Goal: Information Seeking & Learning: Learn about a topic

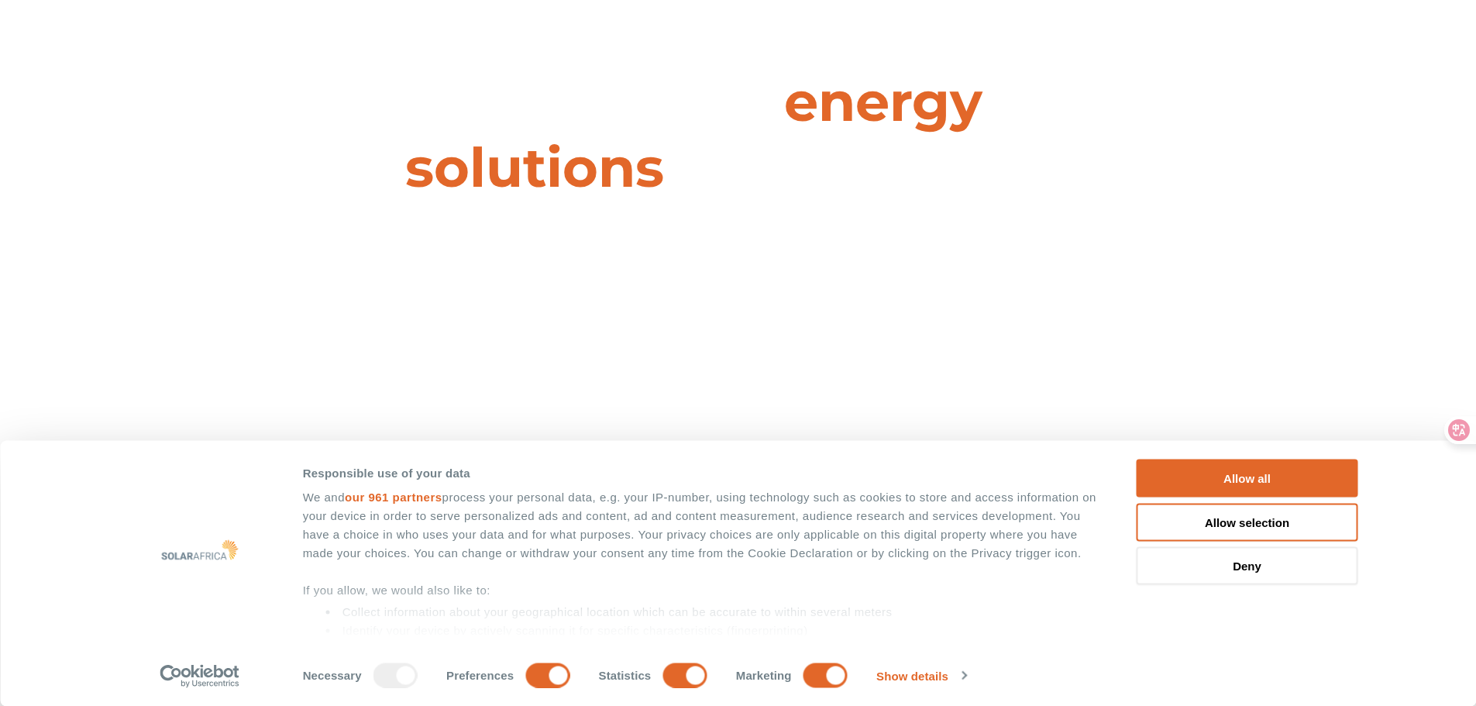
scroll to position [155, 0]
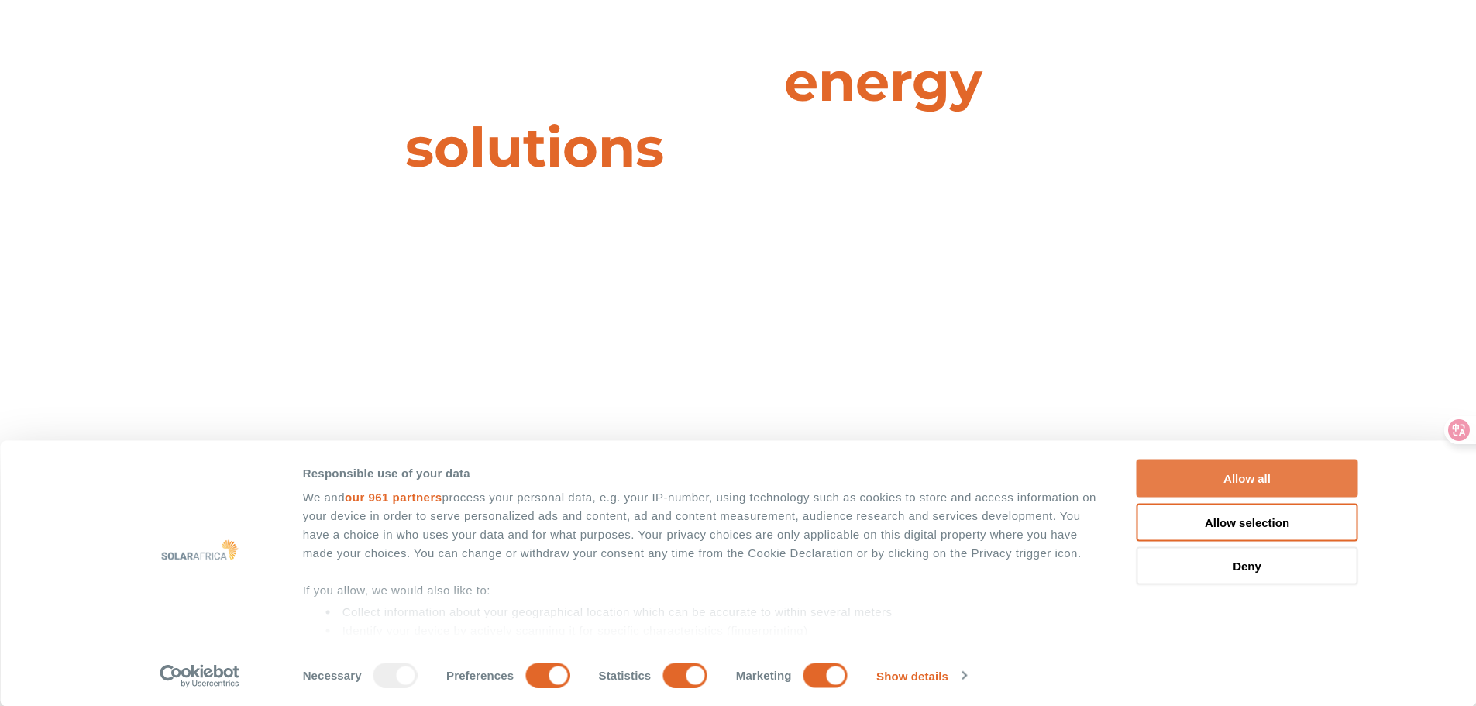
click at [1237, 473] on button "Allow all" at bounding box center [1248, 479] width 222 height 38
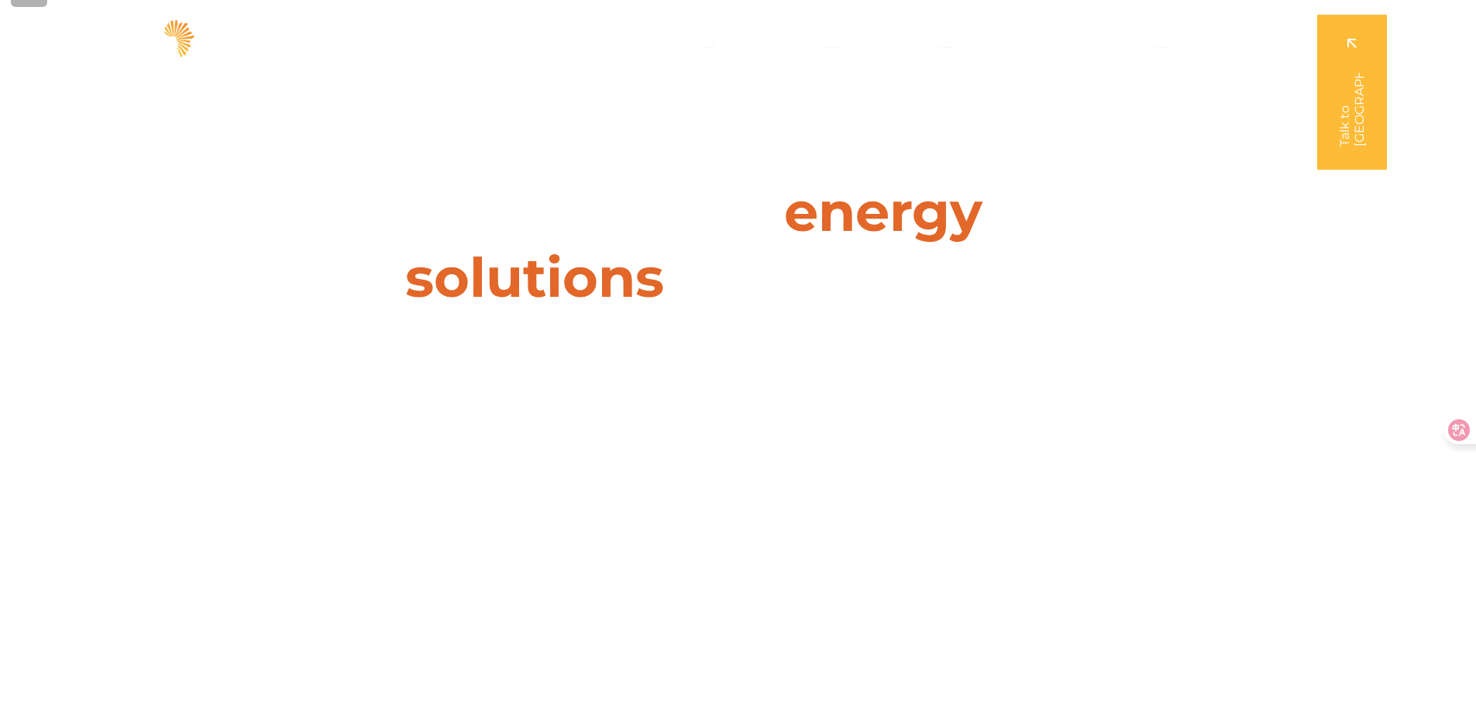
scroll to position [0, 0]
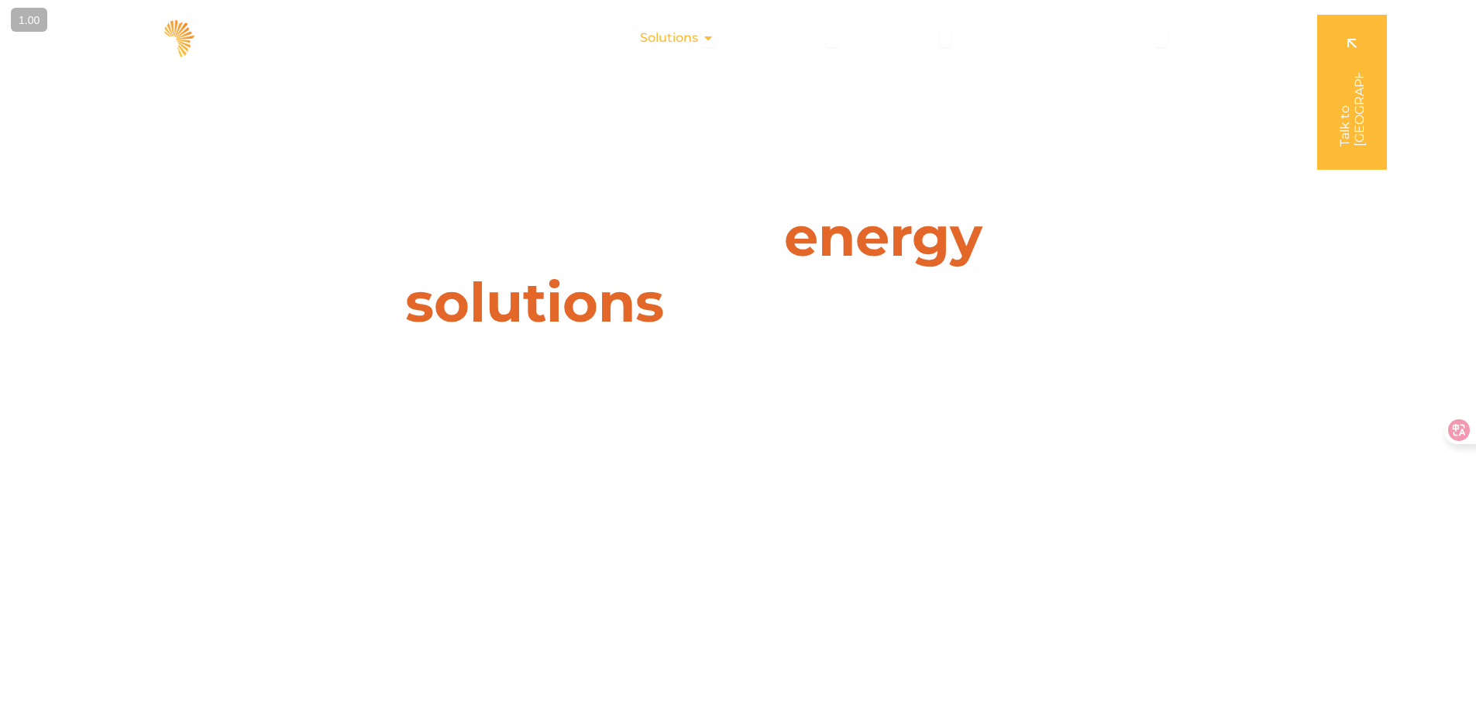
click at [673, 32] on span "Solutions" at bounding box center [669, 38] width 58 height 19
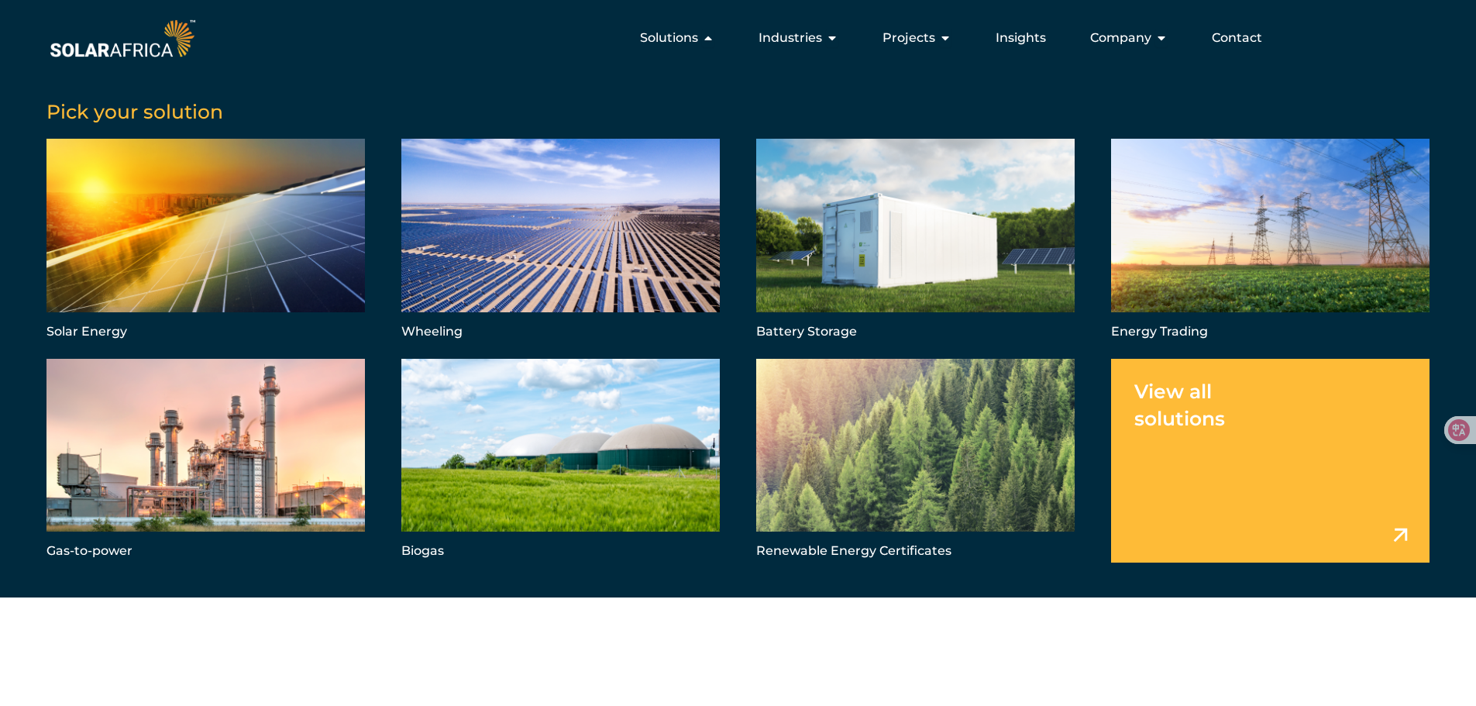
click at [1280, 439] on link "Menu" at bounding box center [1270, 461] width 318 height 204
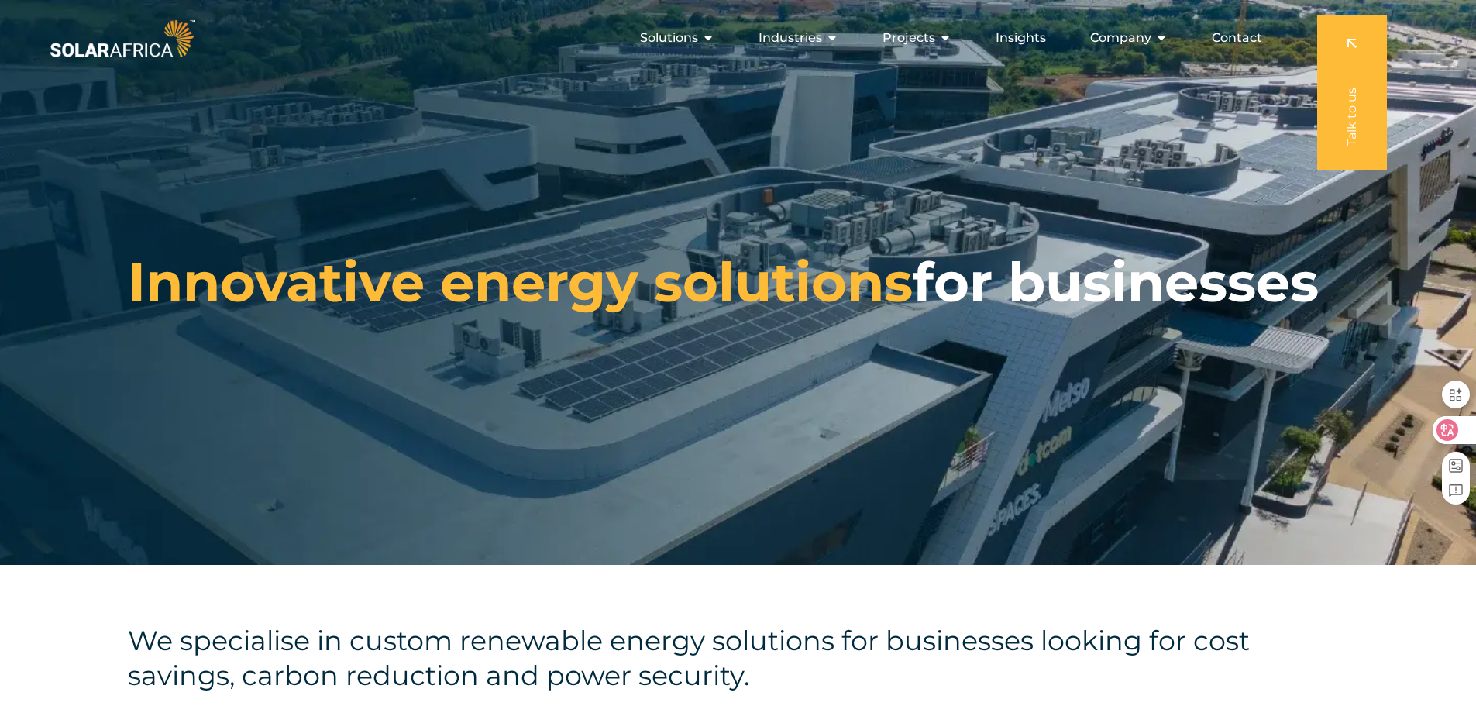
click at [1454, 430] on icon at bounding box center [1447, 429] width 15 height 15
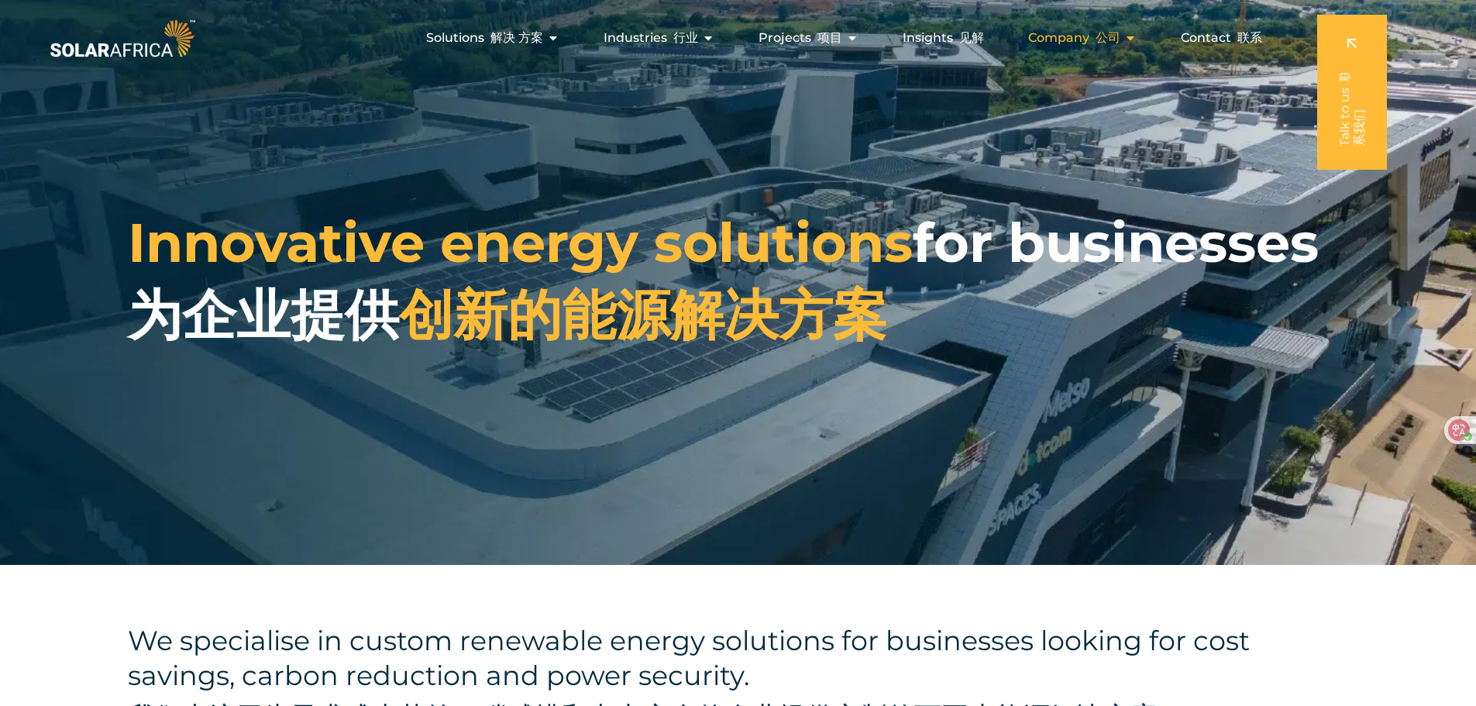
click at [1117, 38] on font "公司" at bounding box center [1108, 37] width 25 height 15
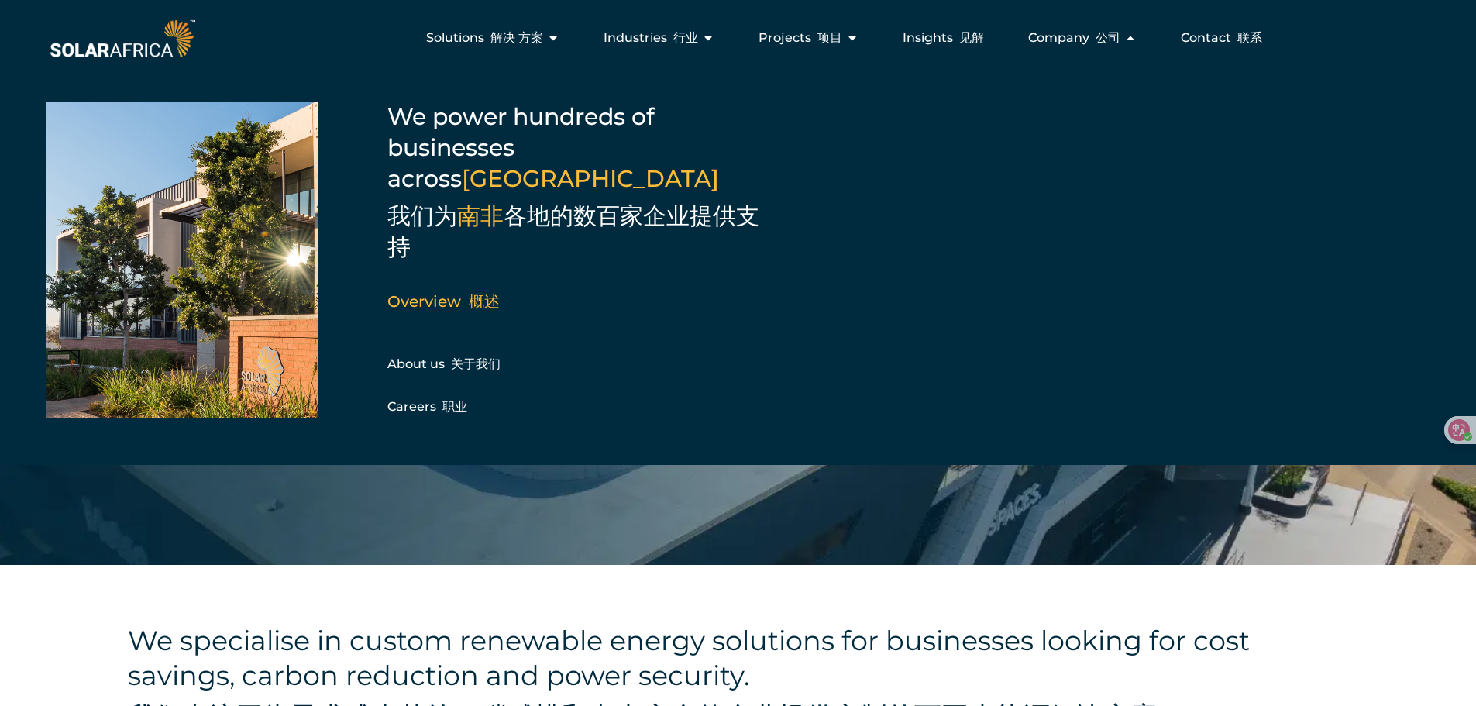
click at [729, 629] on h4 "We specialise in custom renewable energy solutions for businesses looking for c…" at bounding box center [738, 681] width 1220 height 117
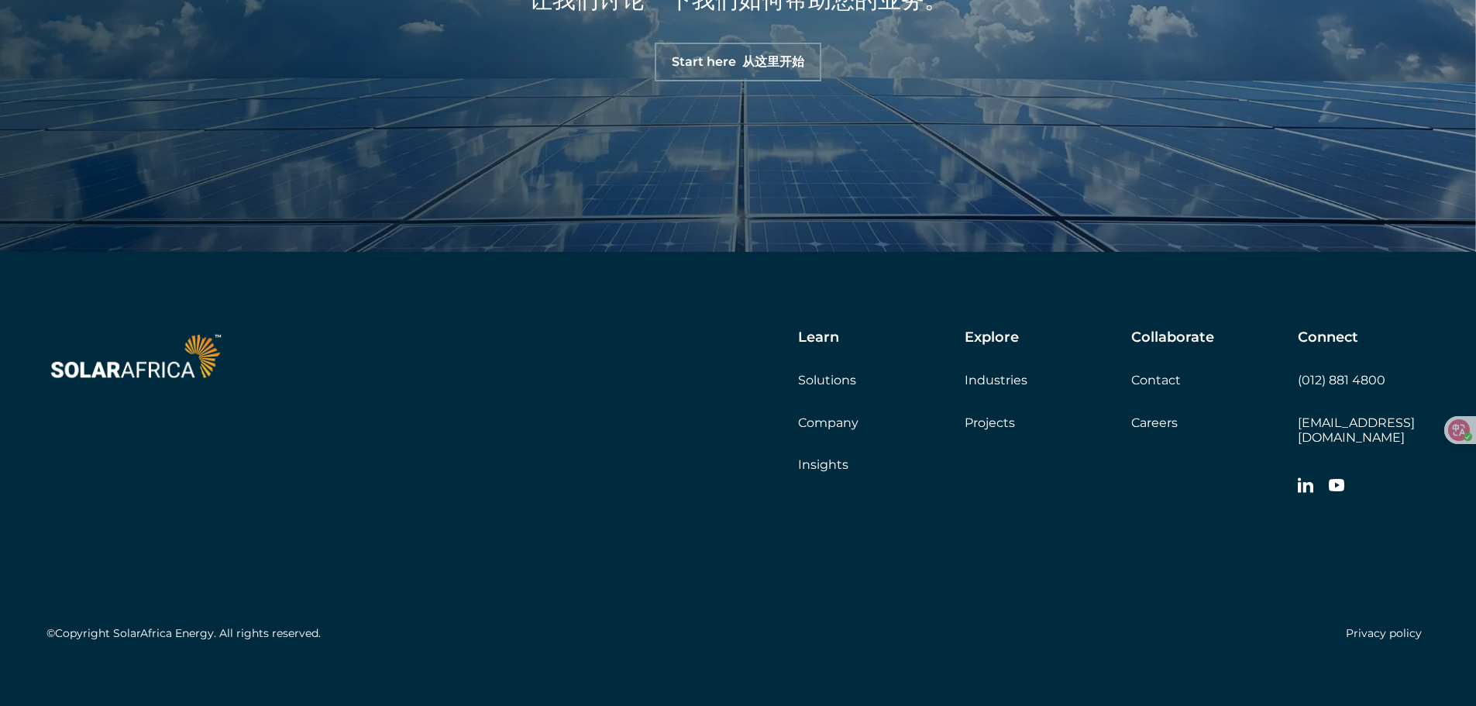
scroll to position [1835, 0]
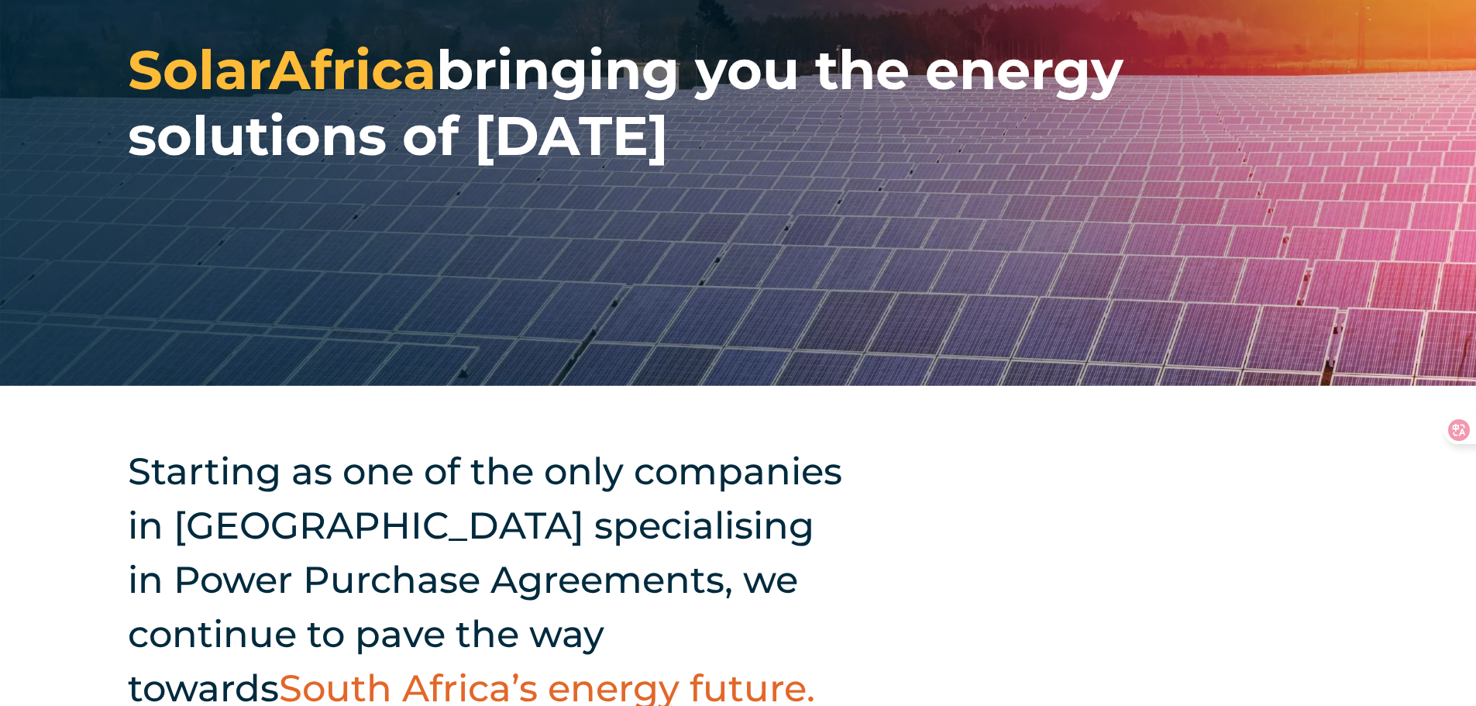
scroll to position [232, 0]
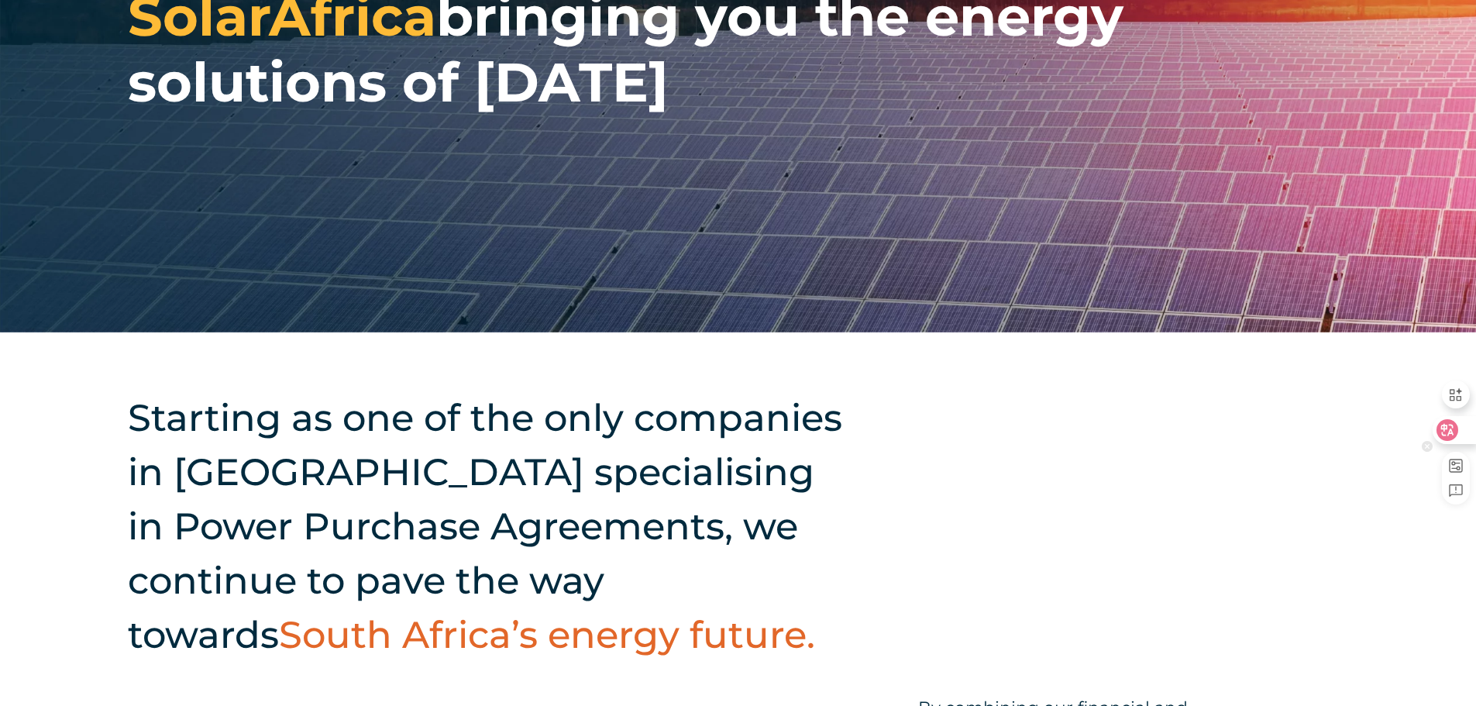
click at [1454, 431] on icon at bounding box center [1447, 429] width 15 height 15
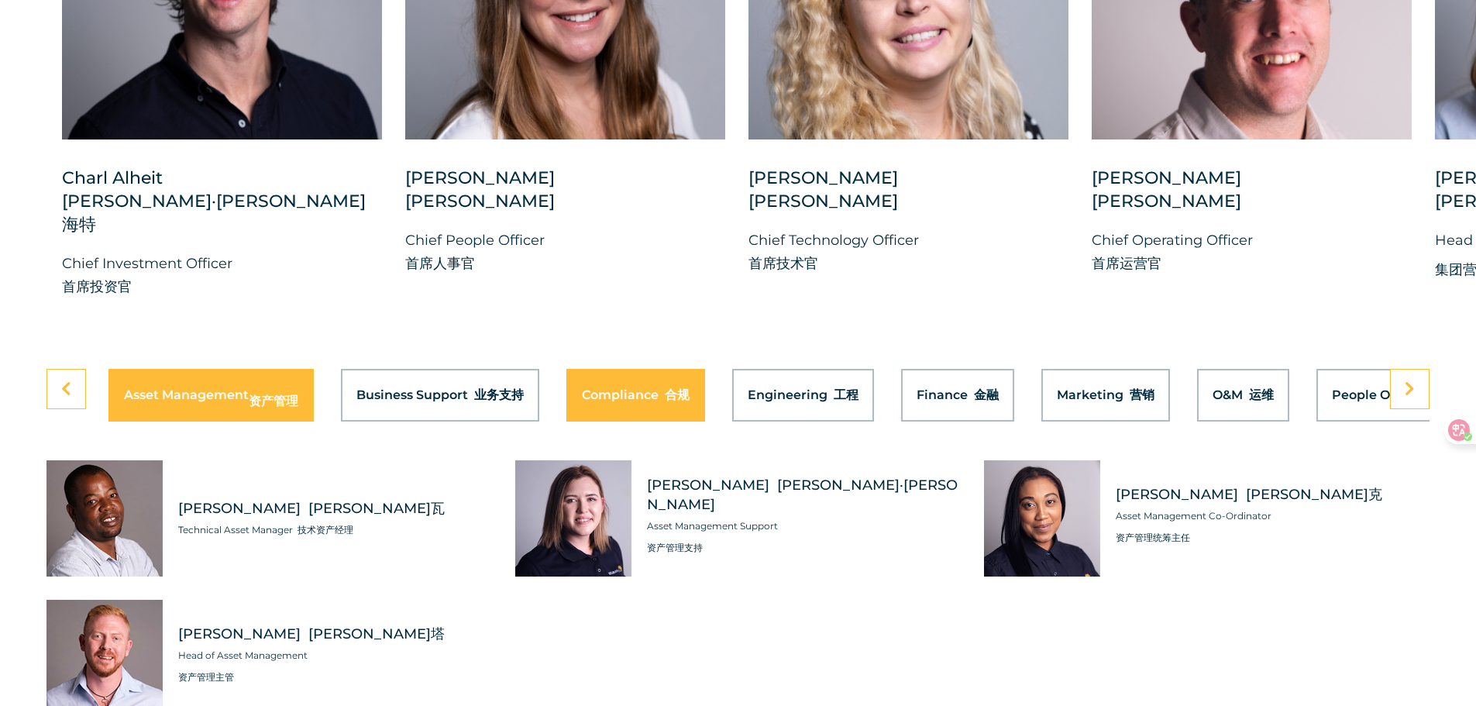
scroll to position [4931, 0]
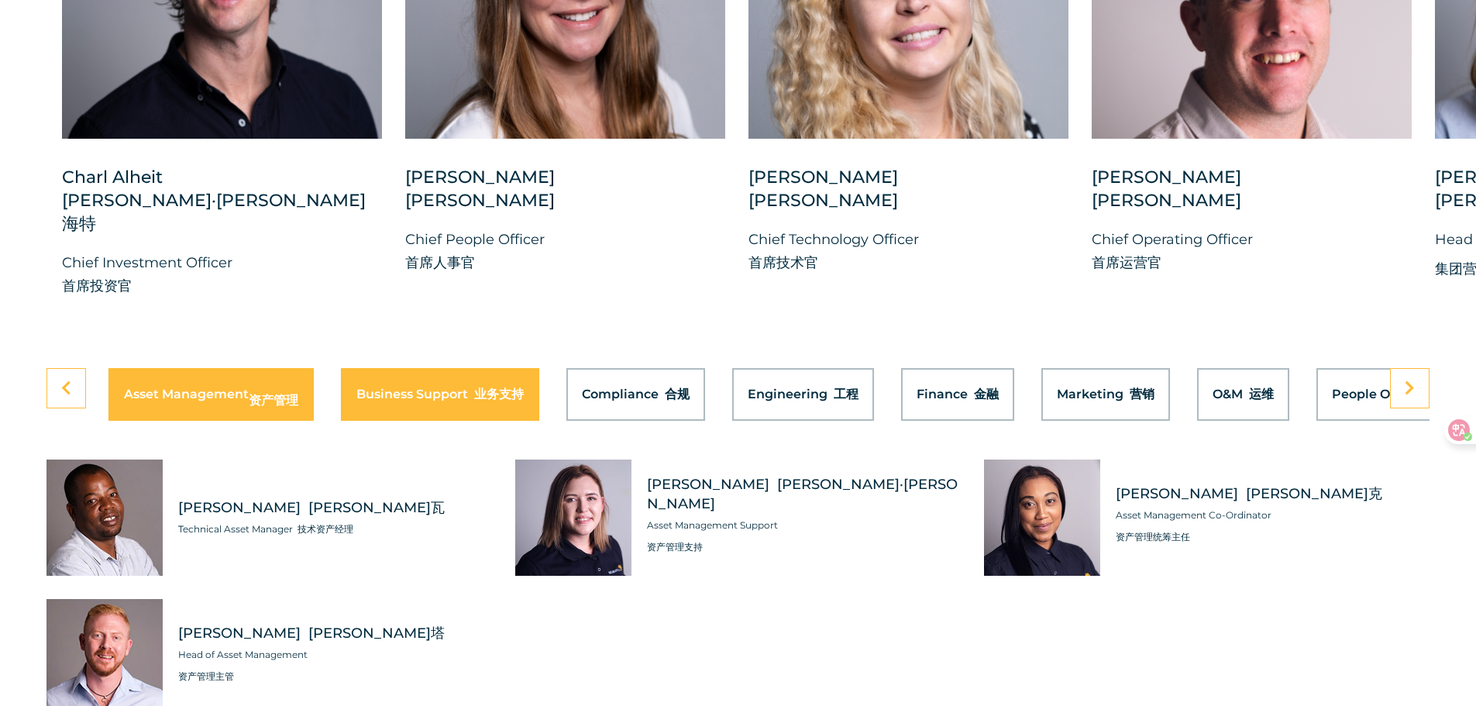
click at [469, 385] on button "Business Support 业务支持" at bounding box center [440, 394] width 198 height 53
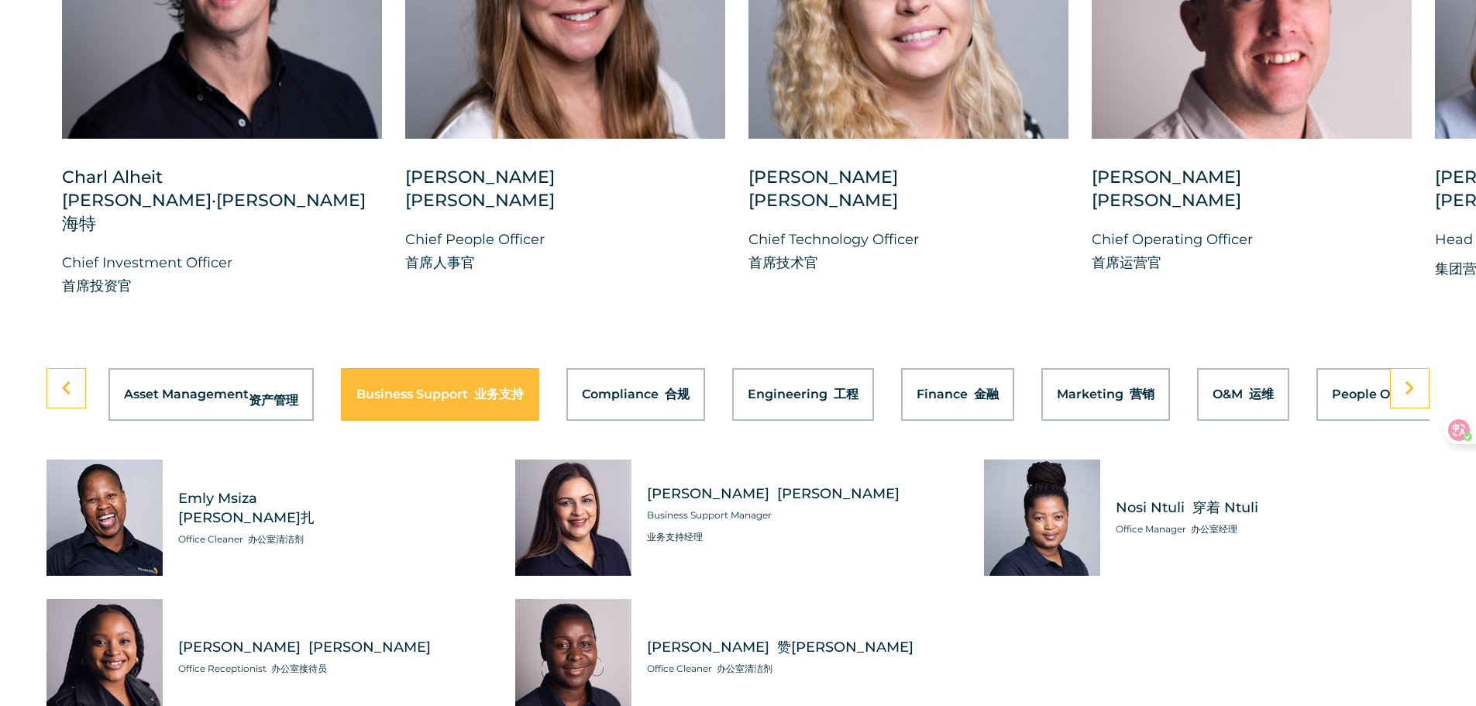
scroll to position [5009, 0]
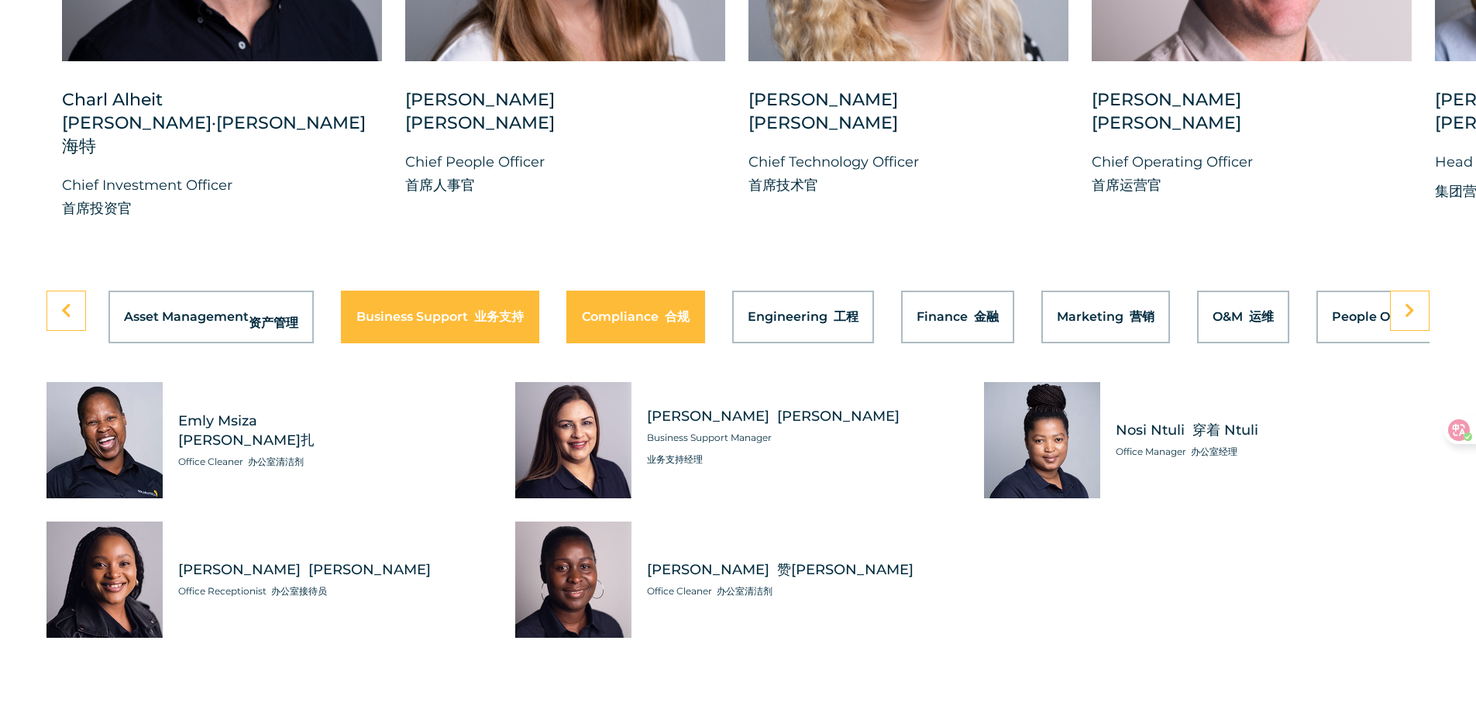
click at [633, 291] on button "Compliance 合规" at bounding box center [635, 317] width 139 height 53
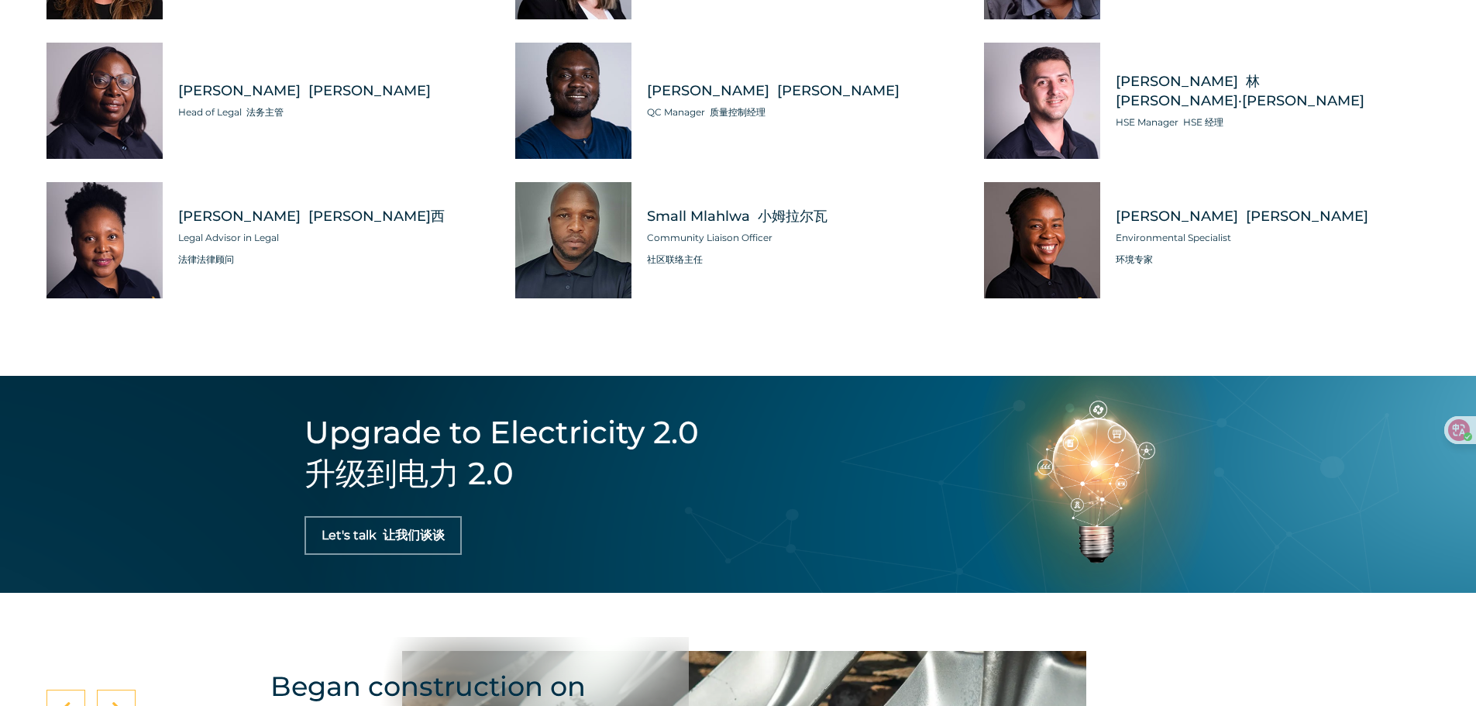
scroll to position [5164, 0]
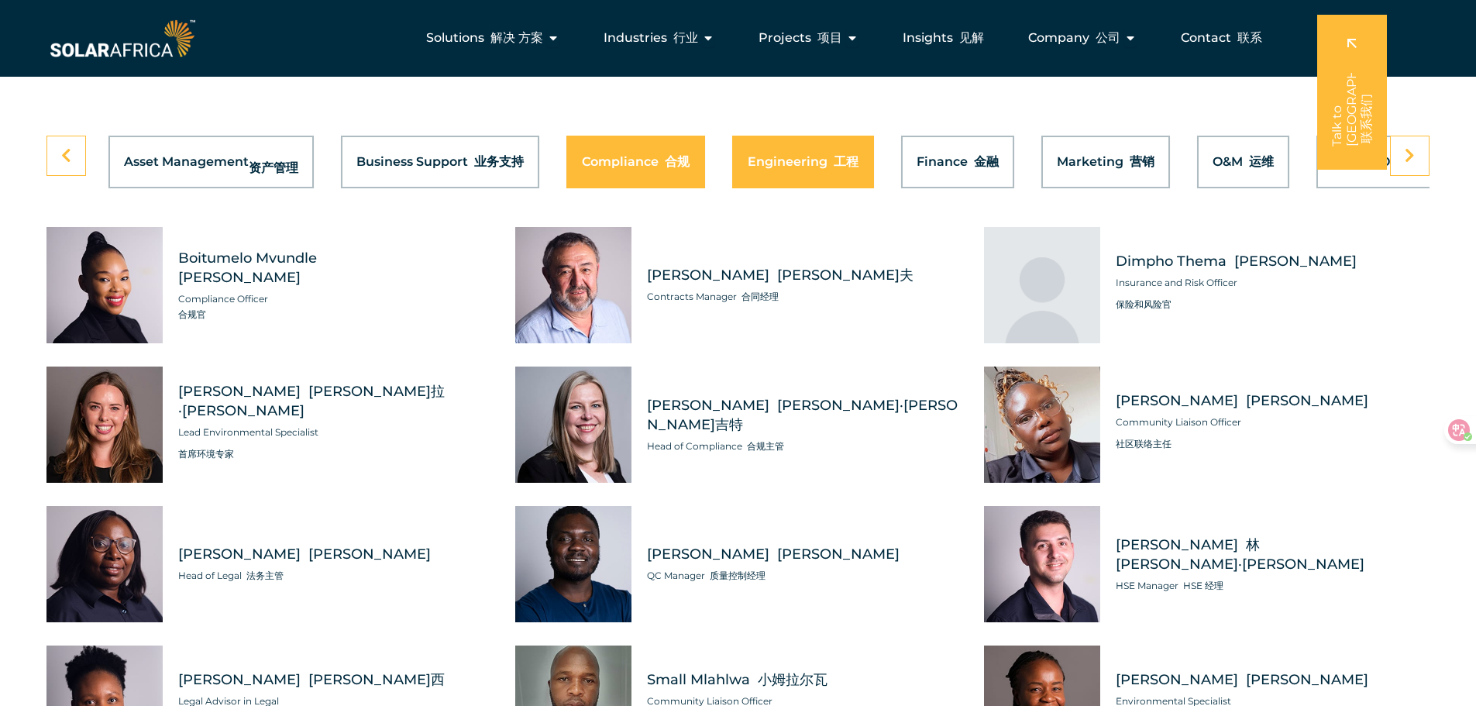
click at [838, 145] on button "Engineering 工程" at bounding box center [803, 162] width 142 height 53
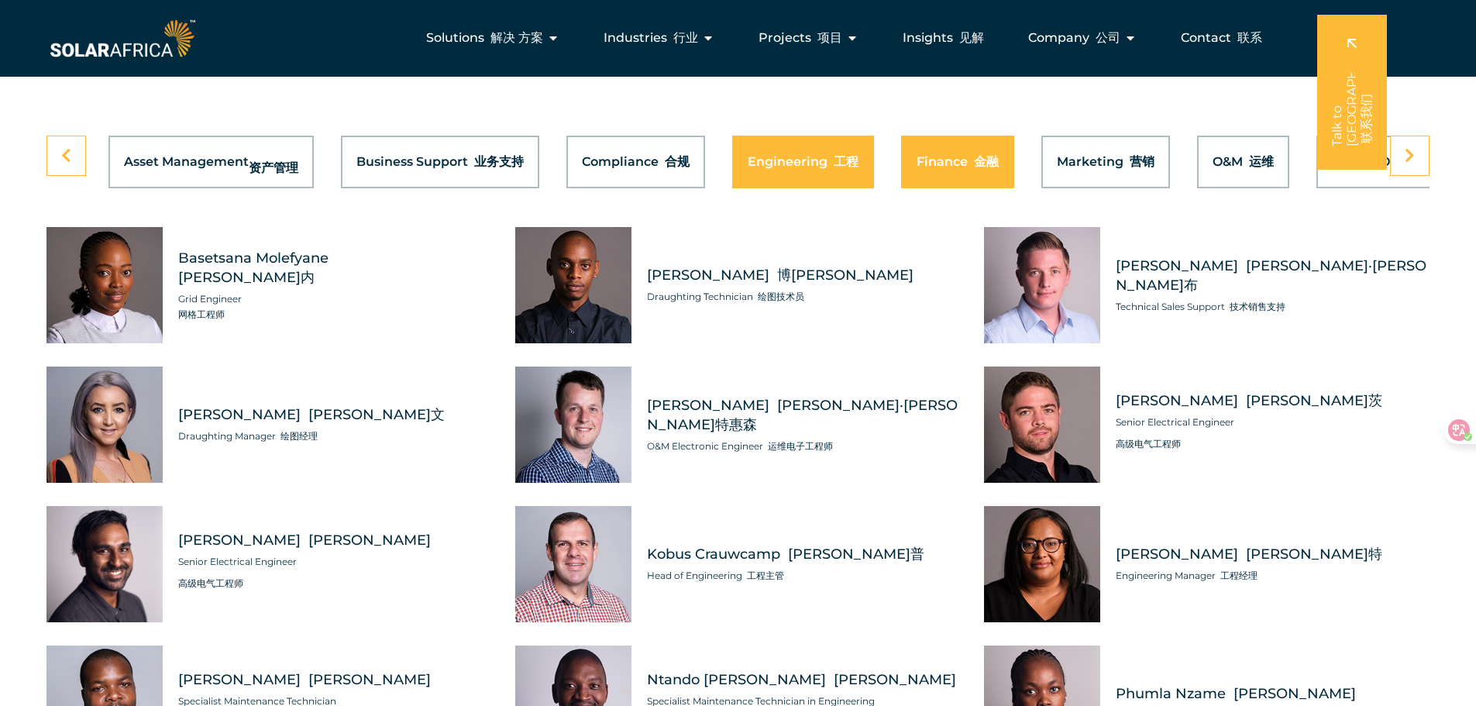
click at [959, 156] on span "Finance 金融" at bounding box center [958, 162] width 82 height 12
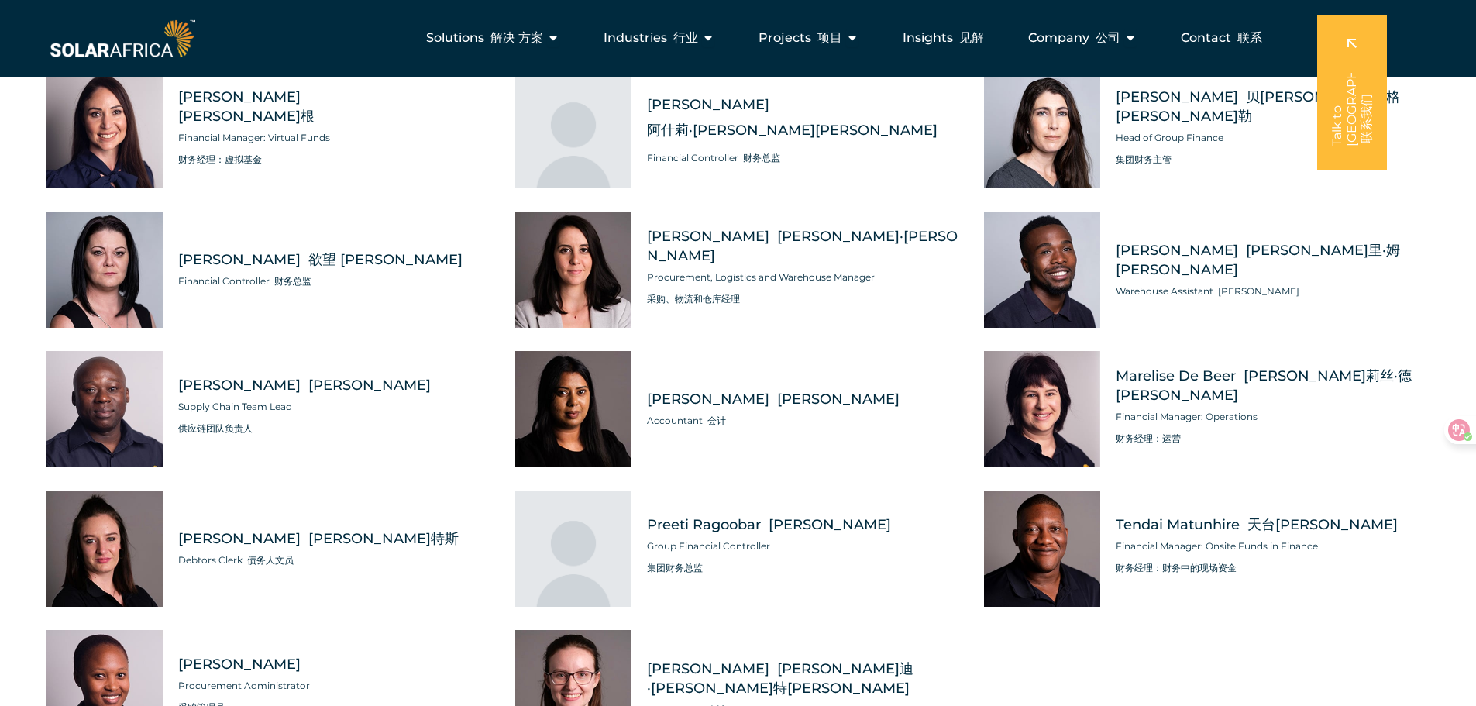
scroll to position [5009, 0]
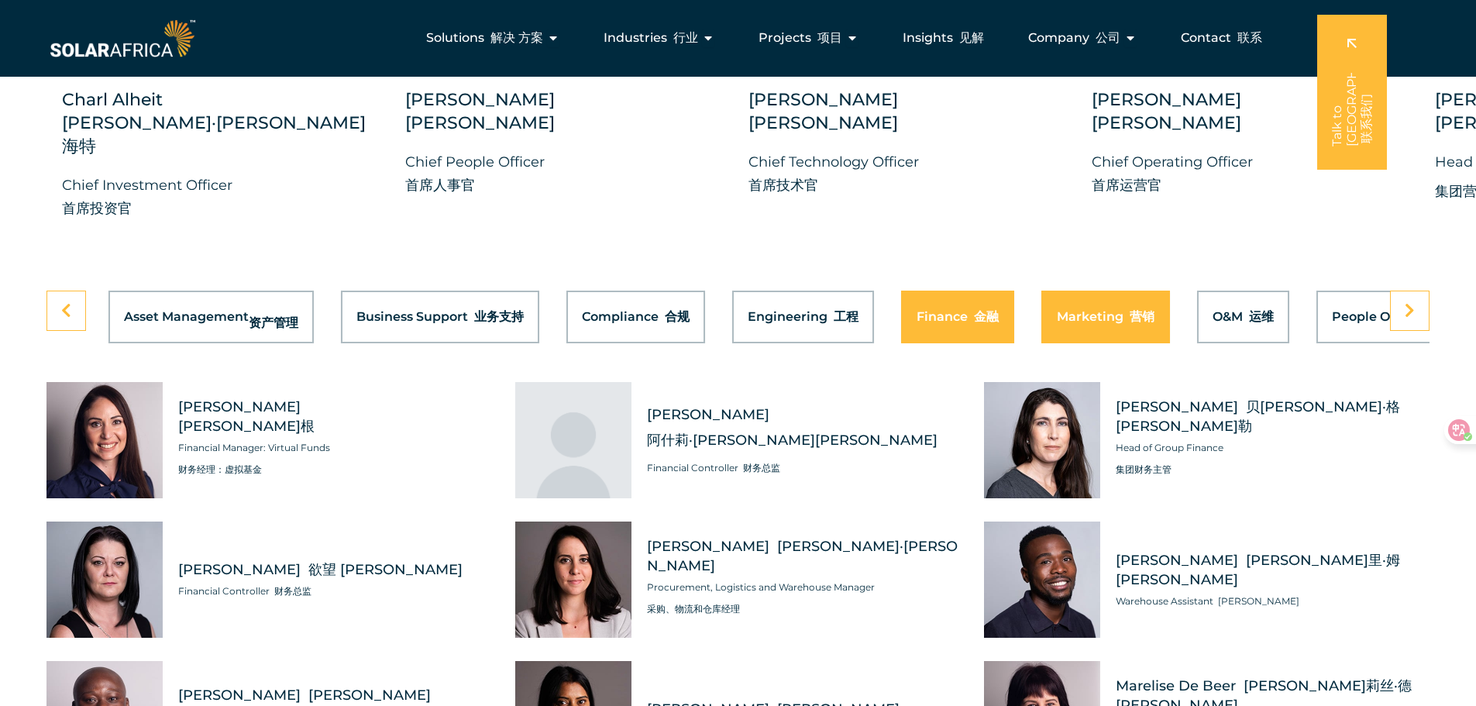
click at [1143, 299] on button "Marketing 营销" at bounding box center [1105, 317] width 129 height 53
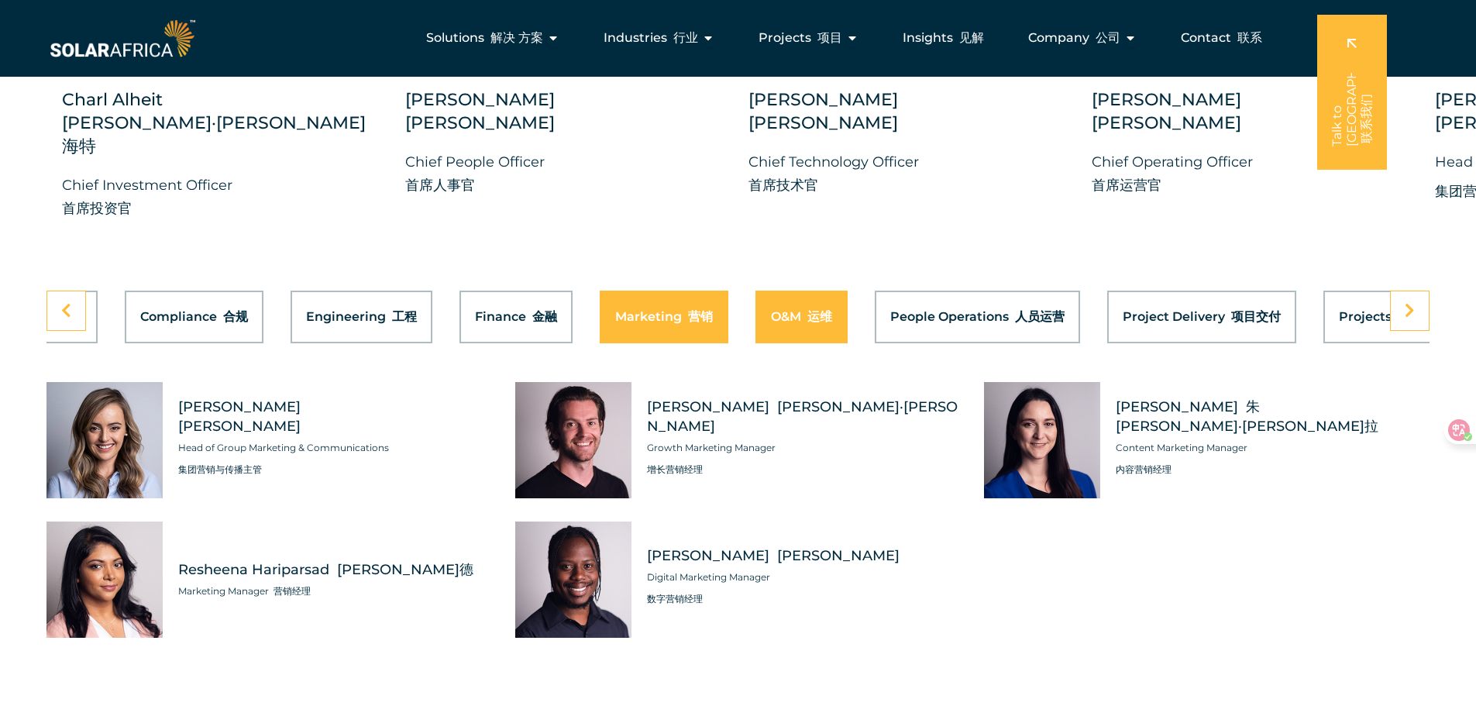
scroll to position [0, 465]
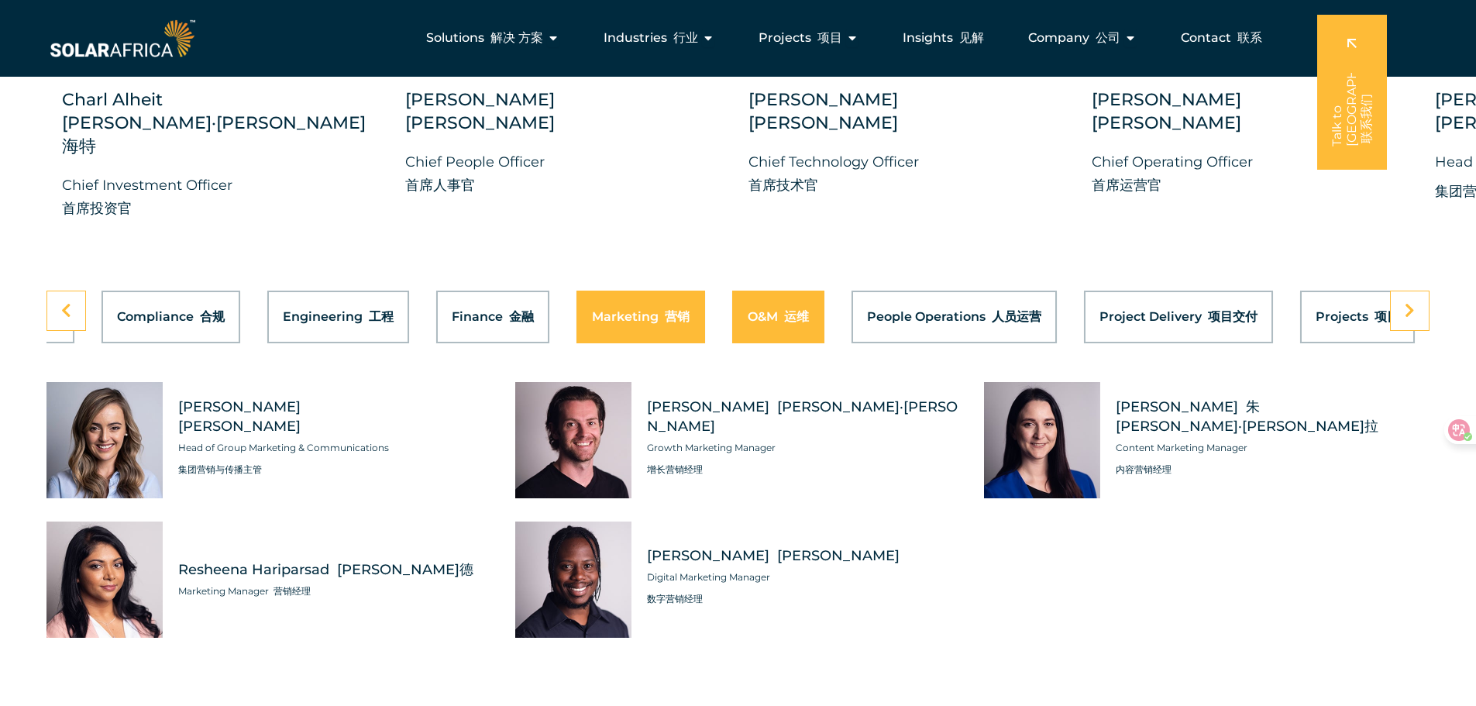
click at [754, 291] on button "O&M 运维" at bounding box center [778, 317] width 92 height 53
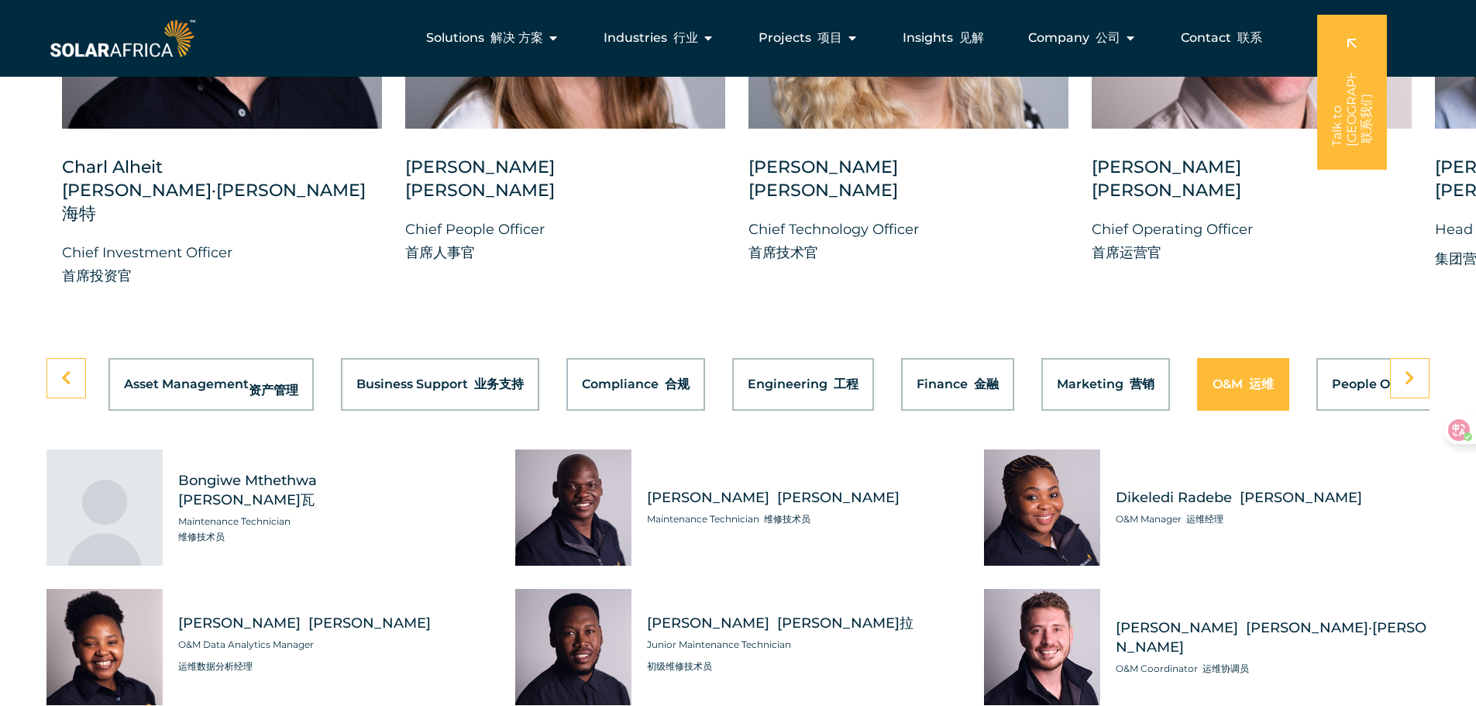
scroll to position [4931, 0]
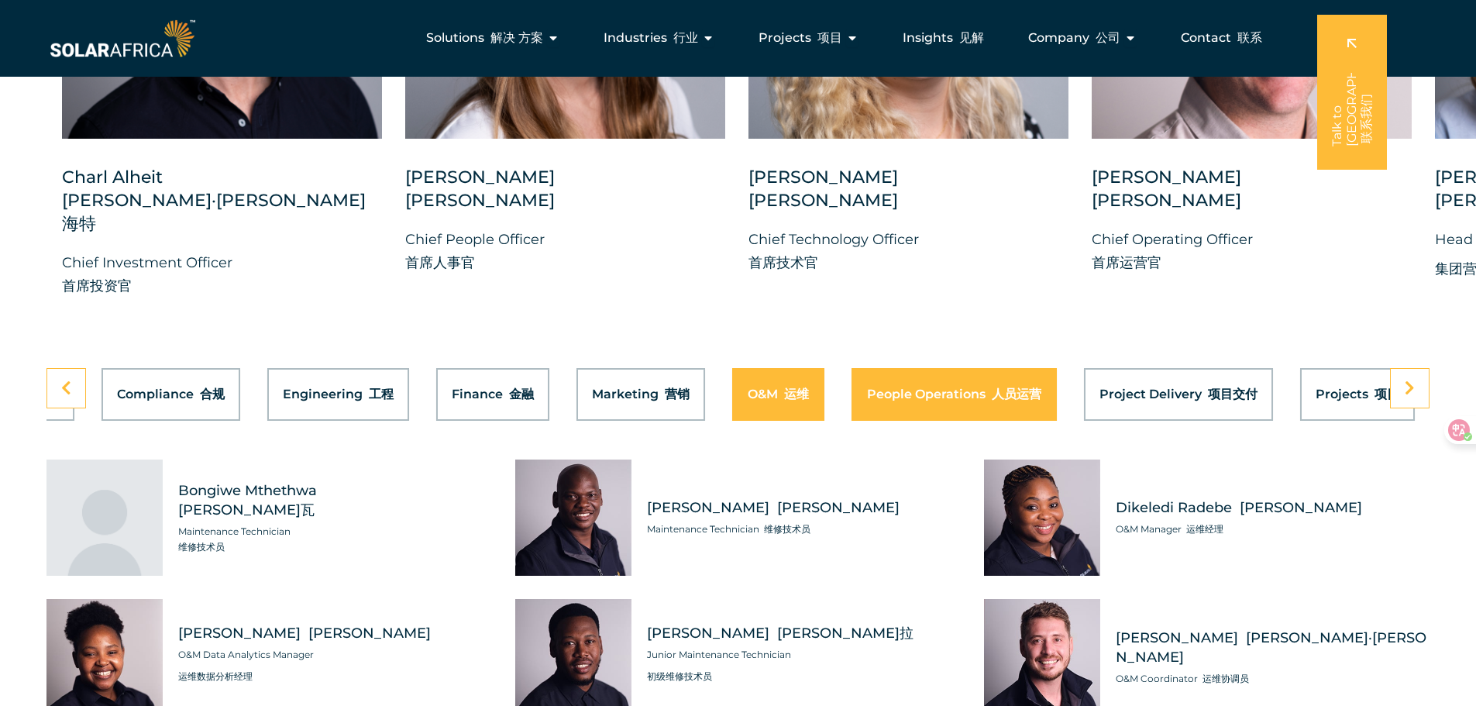
click at [989, 387] on font "Tabs. Open items with Enter or Space, close with Escape and navigate using the …" at bounding box center [989, 394] width 6 height 15
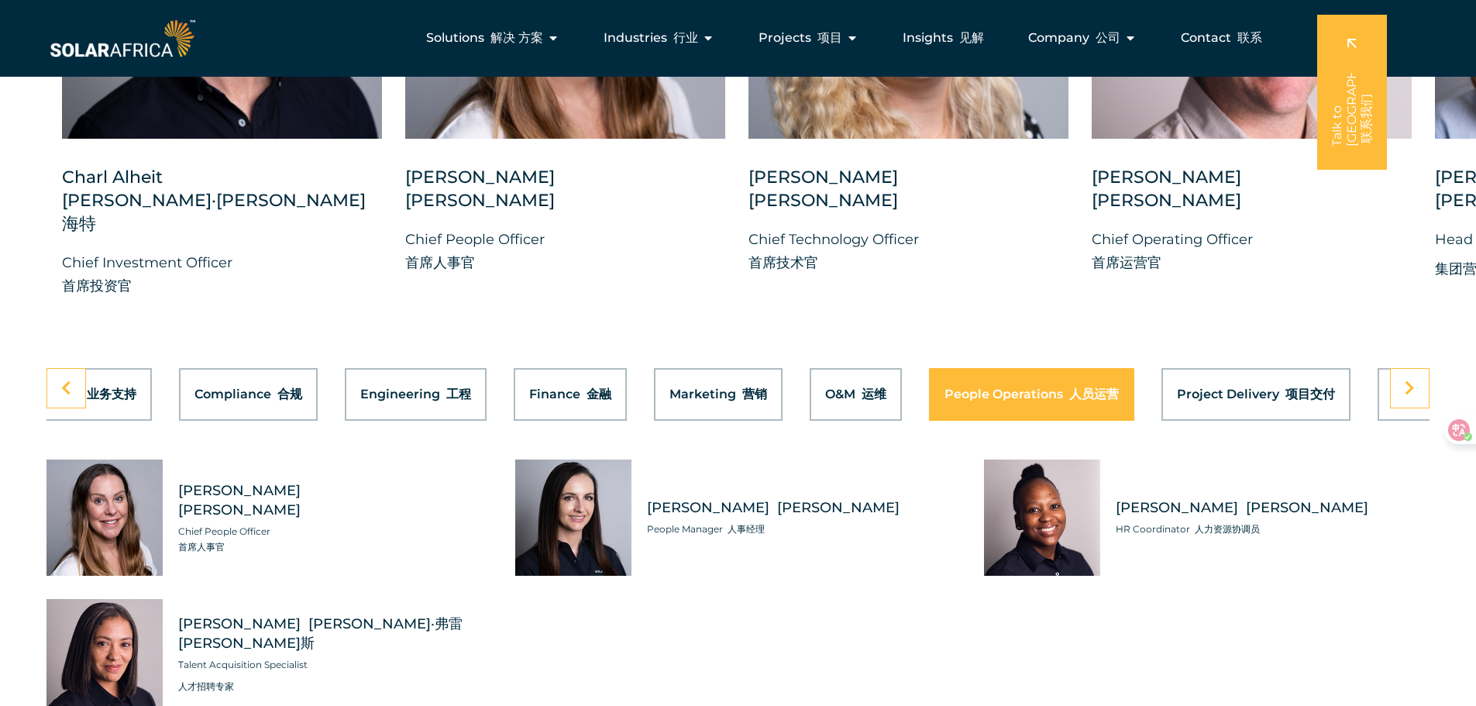
scroll to position [0, 738]
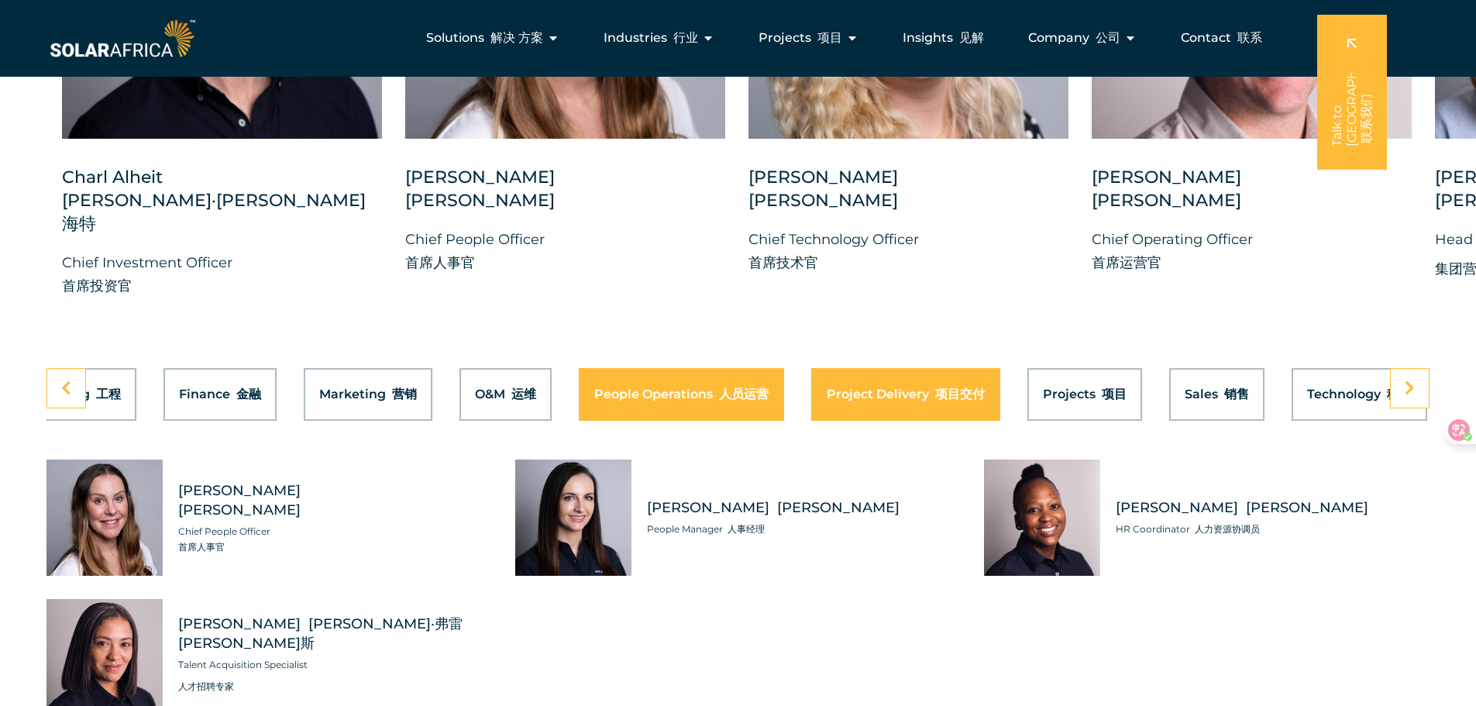
click at [850, 373] on button "Project Delivery 项目交付" at bounding box center [905, 394] width 189 height 53
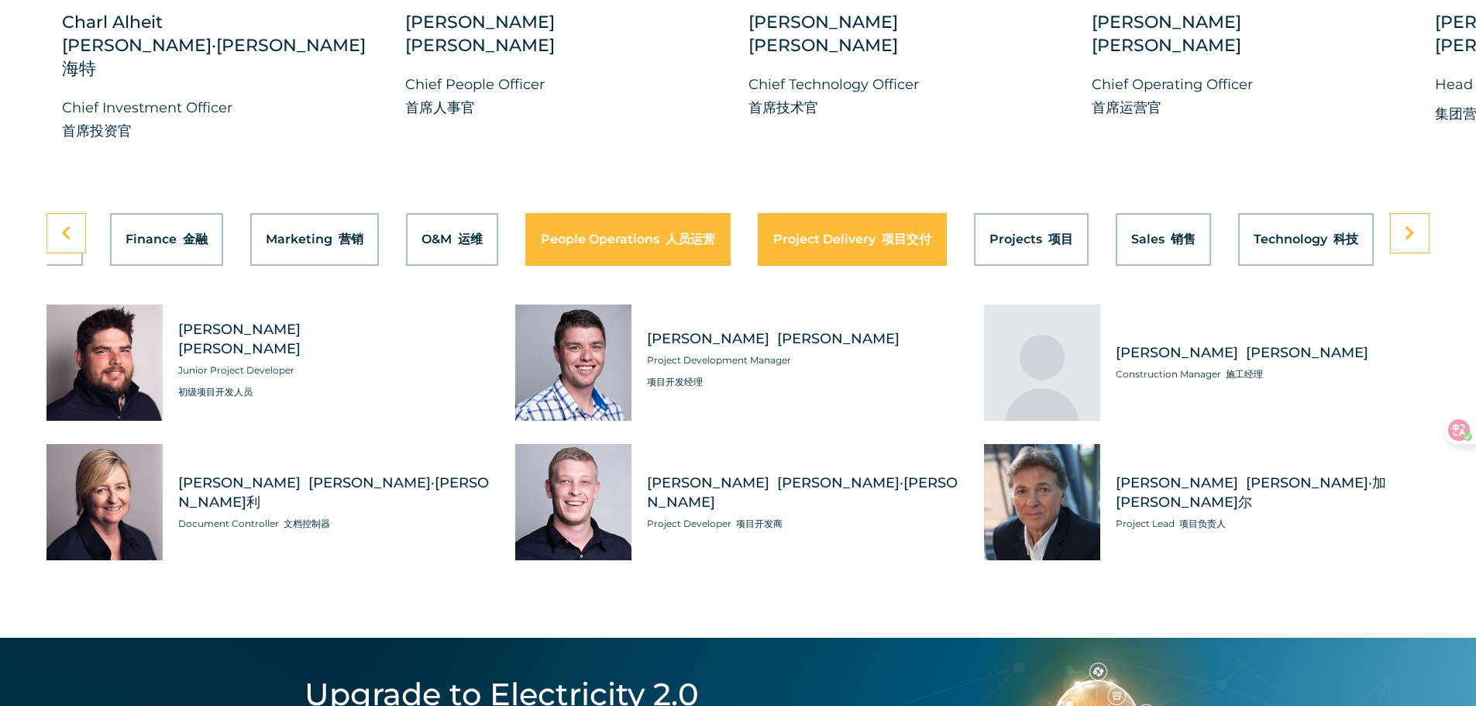
scroll to position [0, 801]
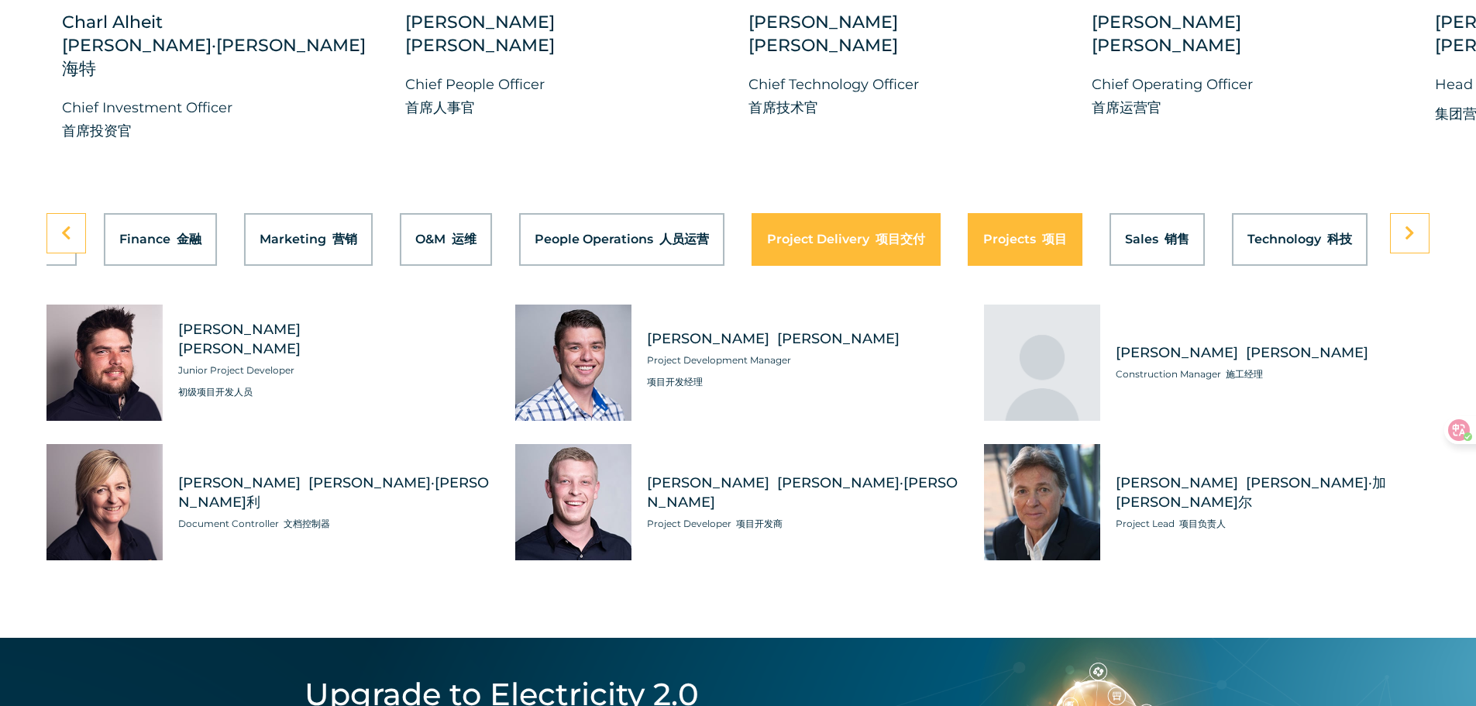
click at [983, 213] on button "Projects 项目" at bounding box center [1025, 239] width 115 height 53
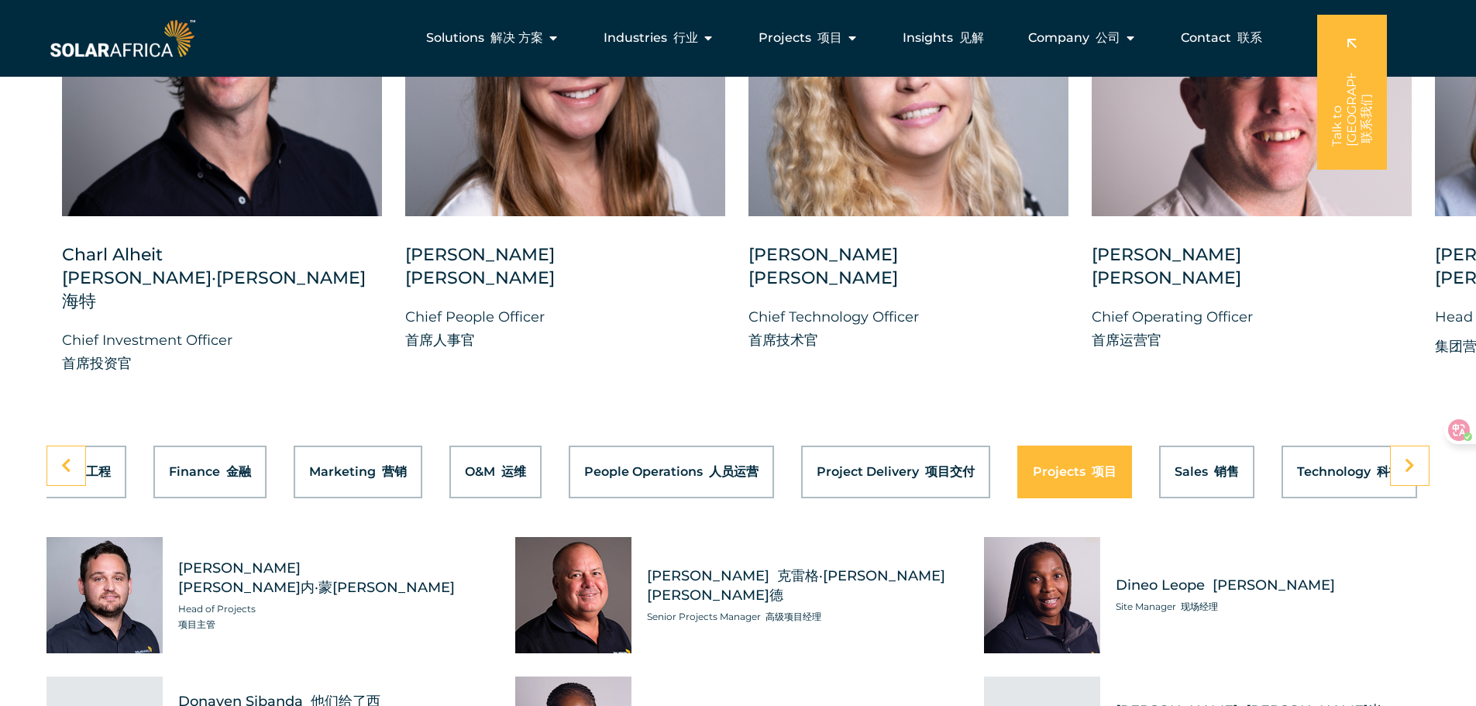
scroll to position [0, 775]
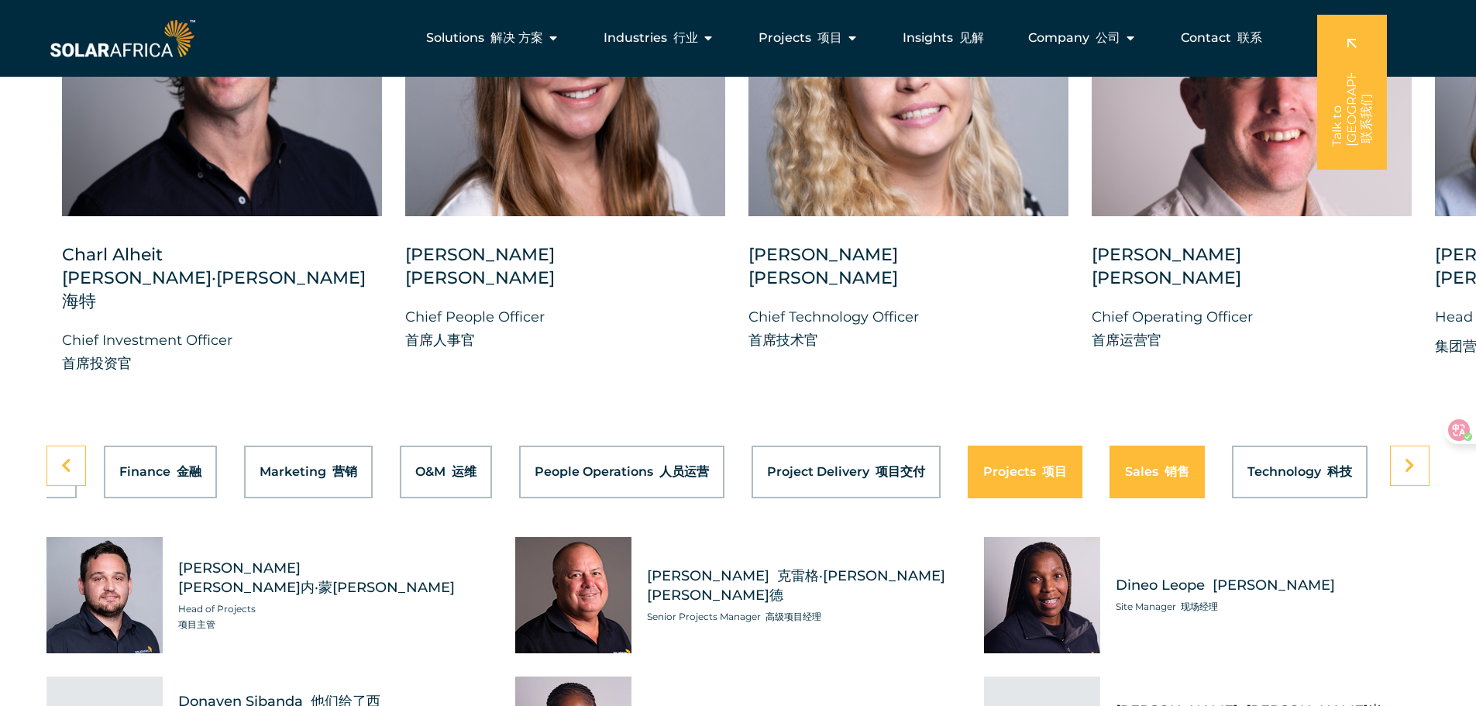
click at [1135, 466] on span "Sales 销售" at bounding box center [1157, 472] width 64 height 12
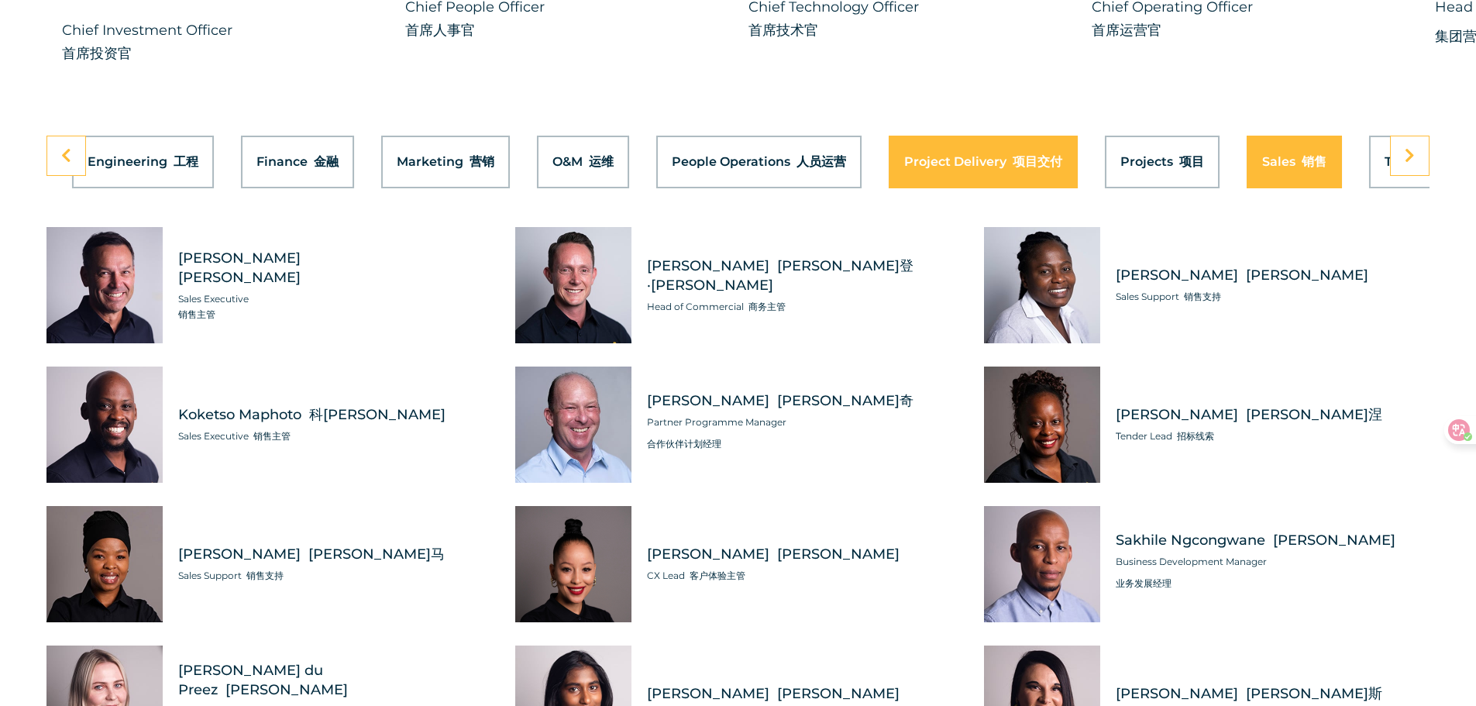
scroll to position [0, 801]
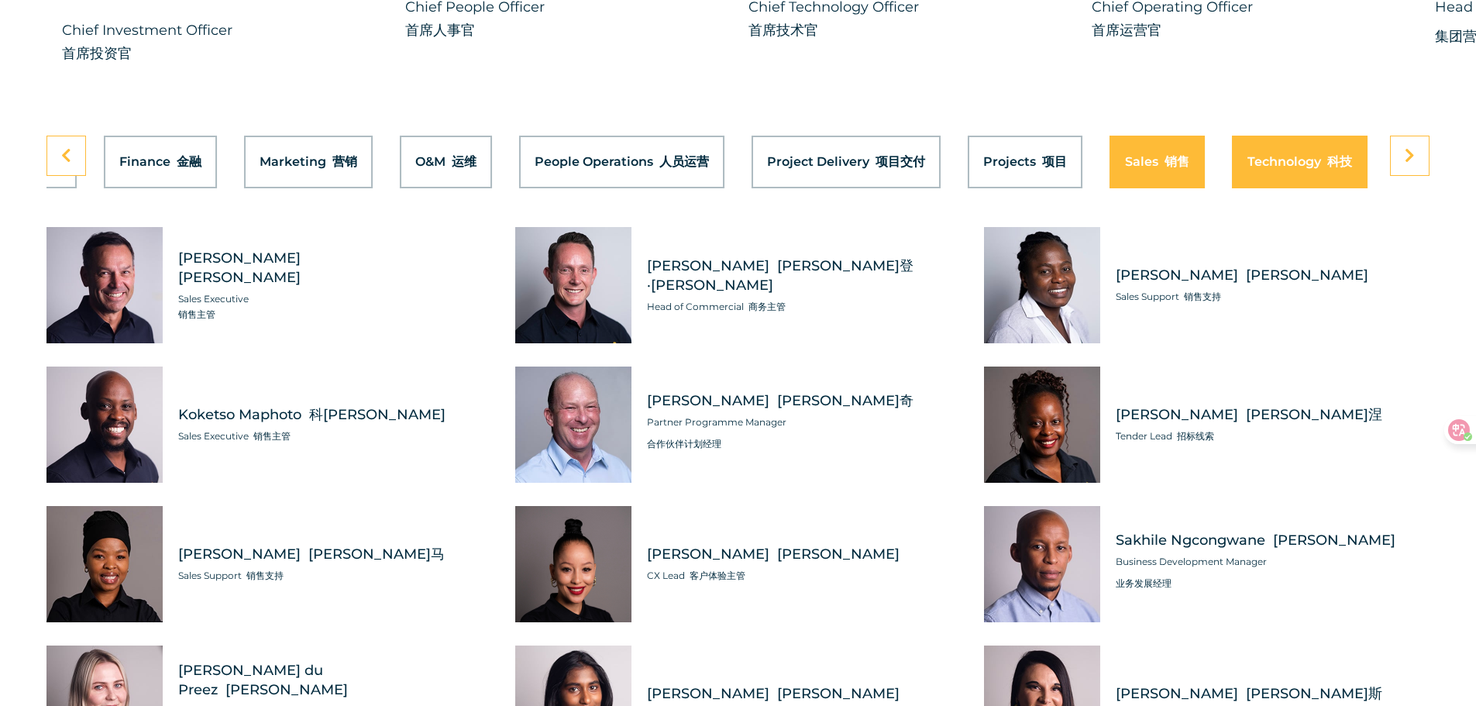
click at [1247, 136] on button "Technology 科技" at bounding box center [1300, 162] width 136 height 53
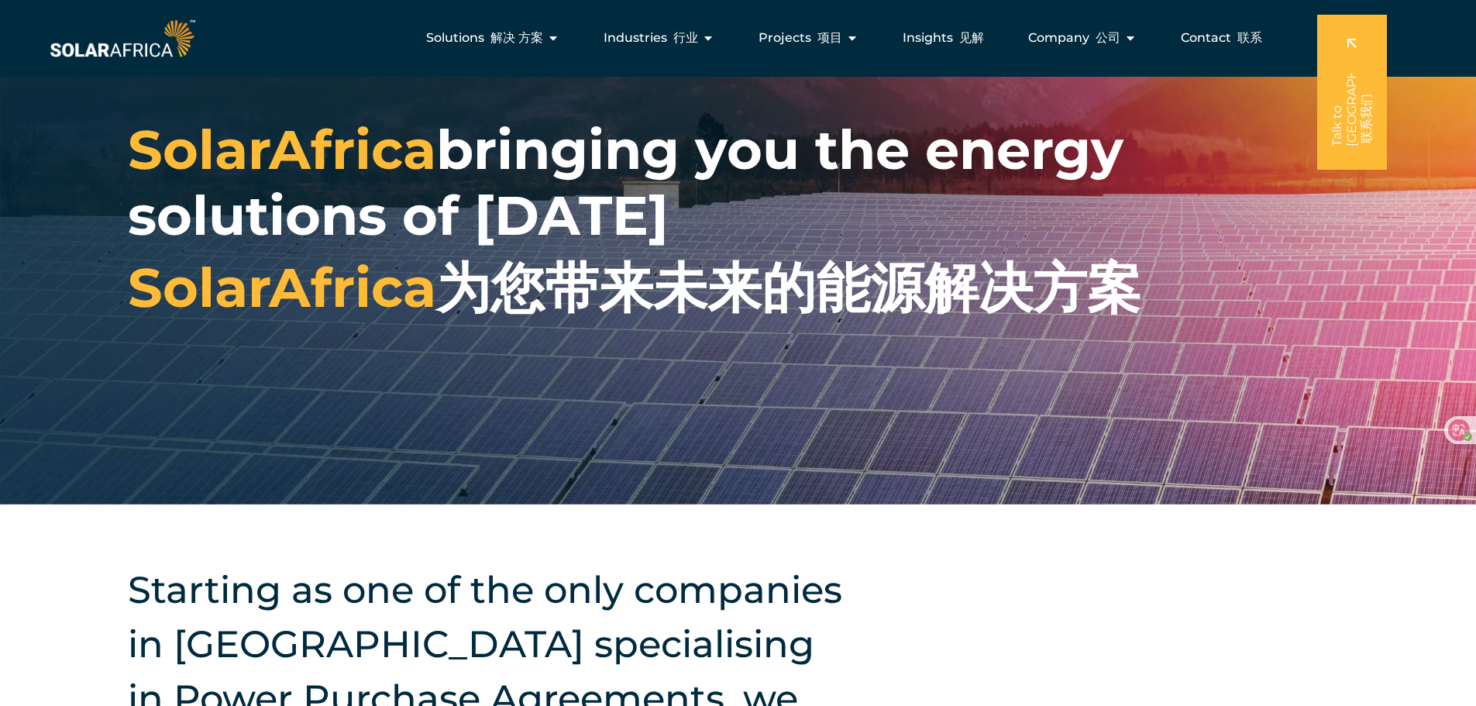
scroll to position [0, 0]
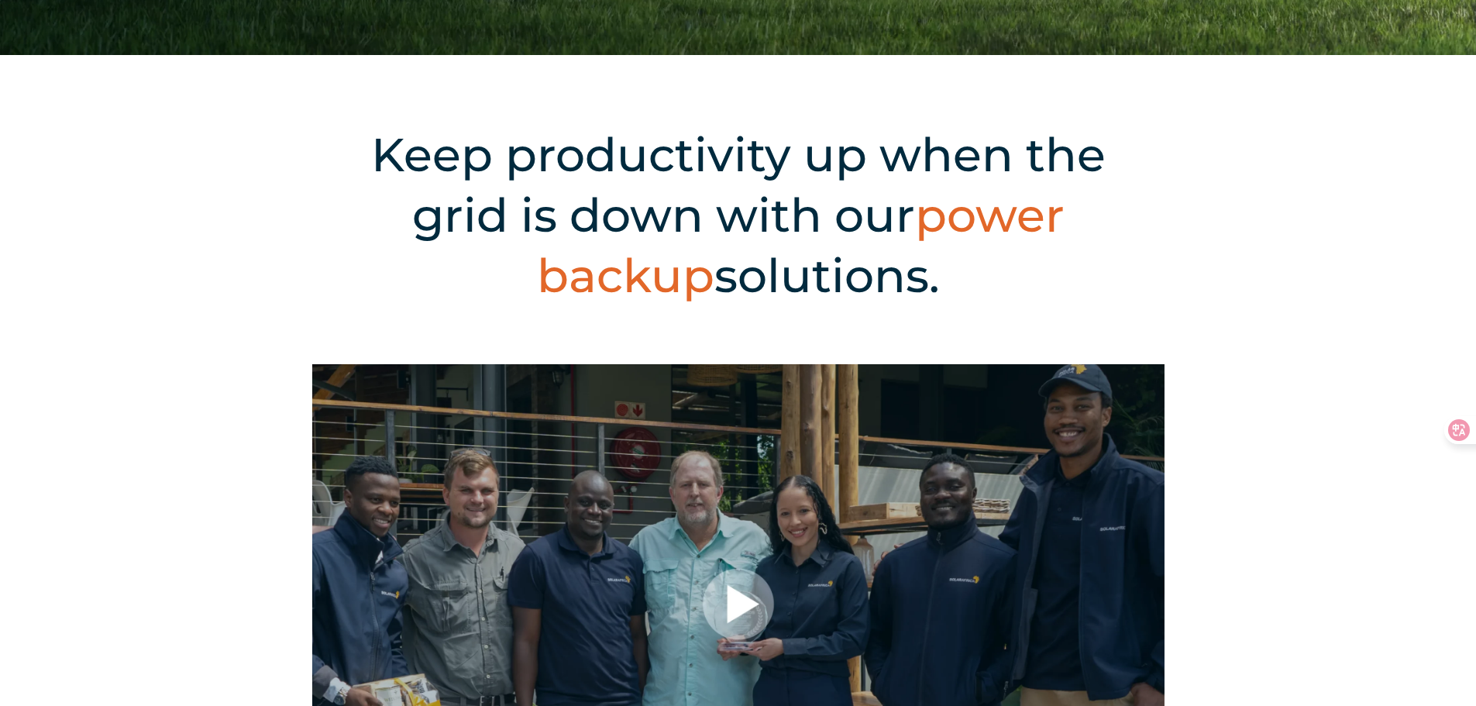
scroll to position [542, 0]
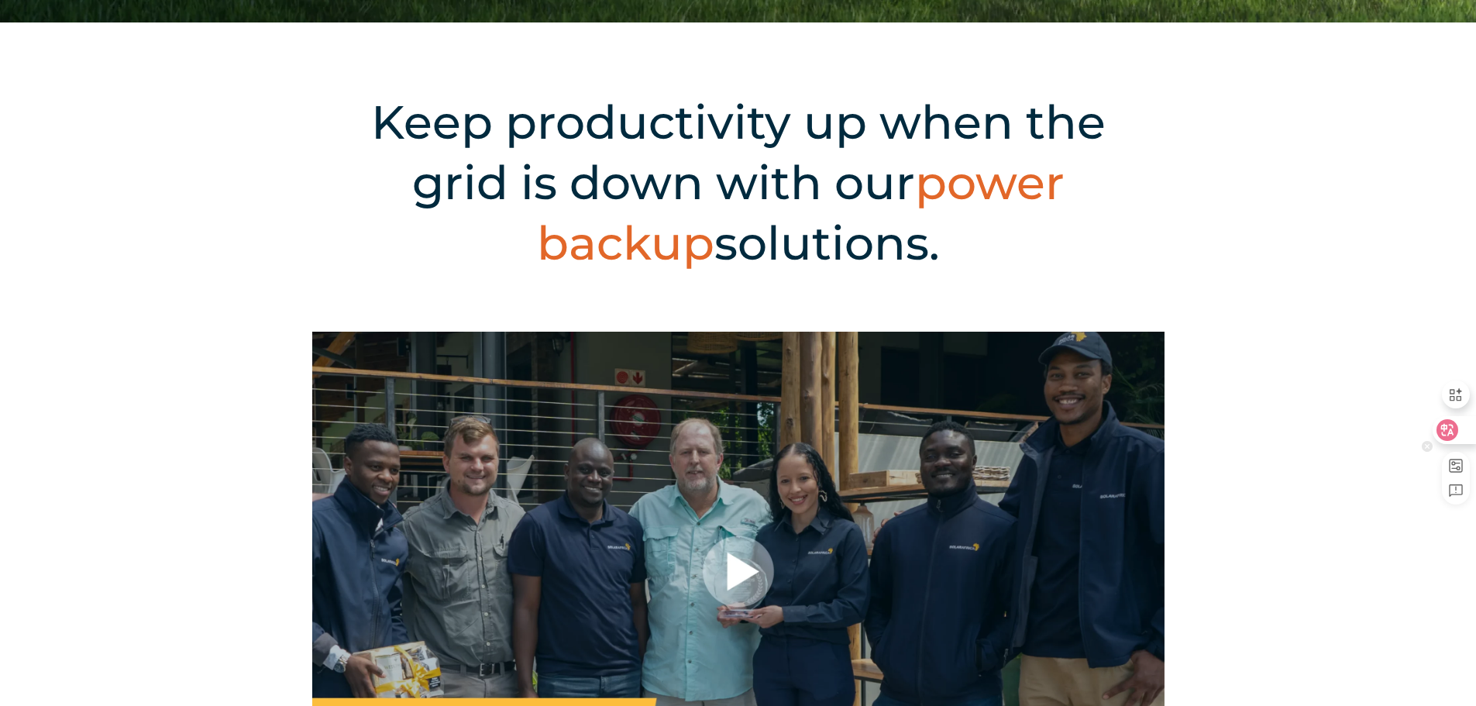
click at [1453, 426] on icon at bounding box center [1447, 430] width 13 height 12
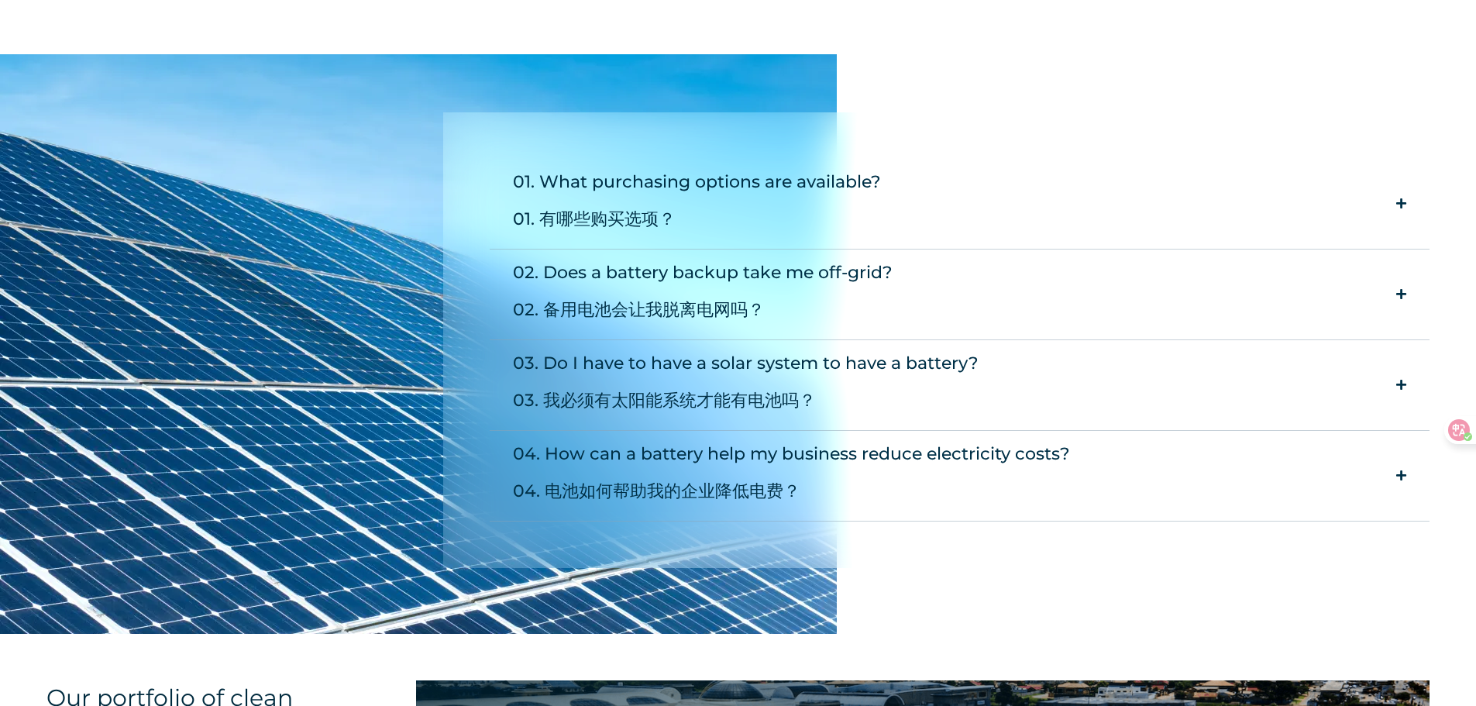
scroll to position [2402, 0]
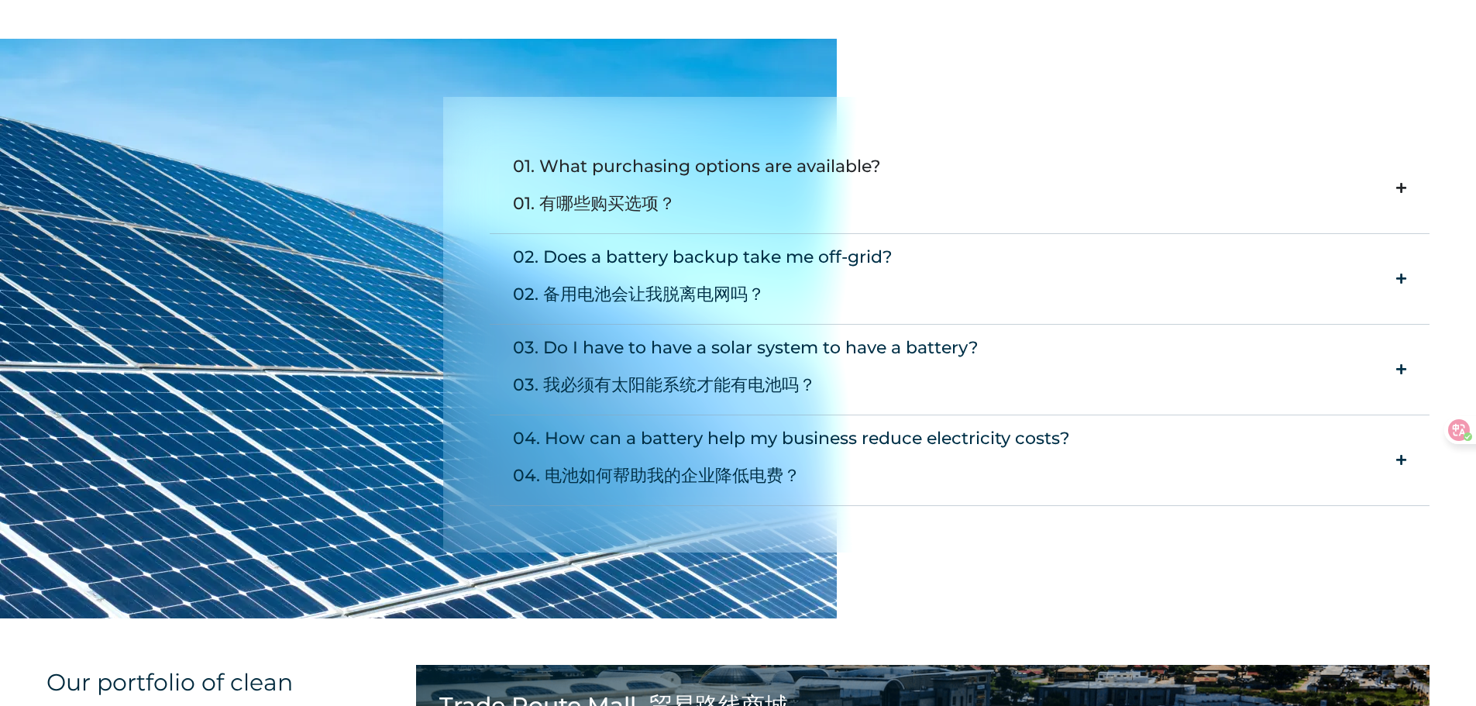
click at [1342, 194] on summary "01. What purchasing options are available? 01. 有哪些购买选项？" at bounding box center [960, 188] width 941 height 91
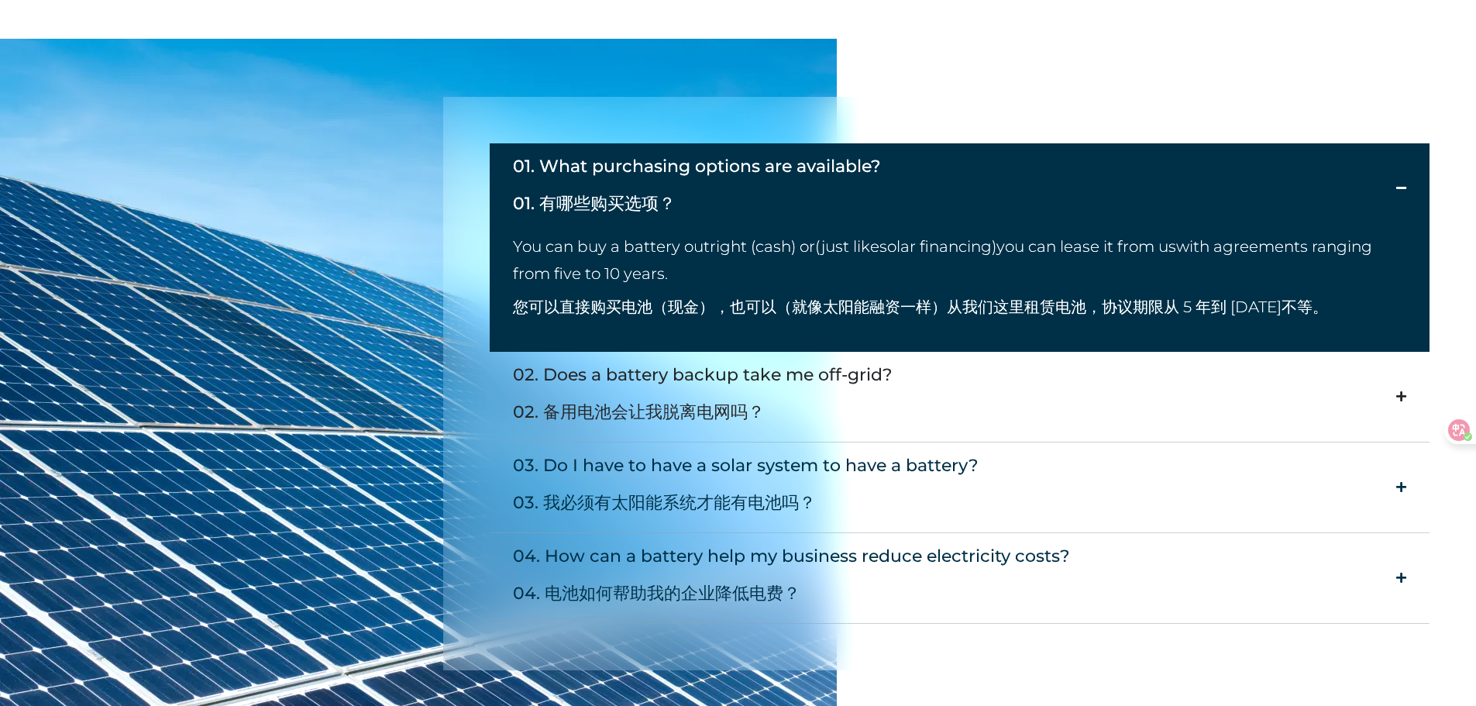
click at [1167, 394] on summary "02. Does a battery backup take me off-grid? 02. 备用电池会让我脱离电网吗？" at bounding box center [960, 397] width 941 height 91
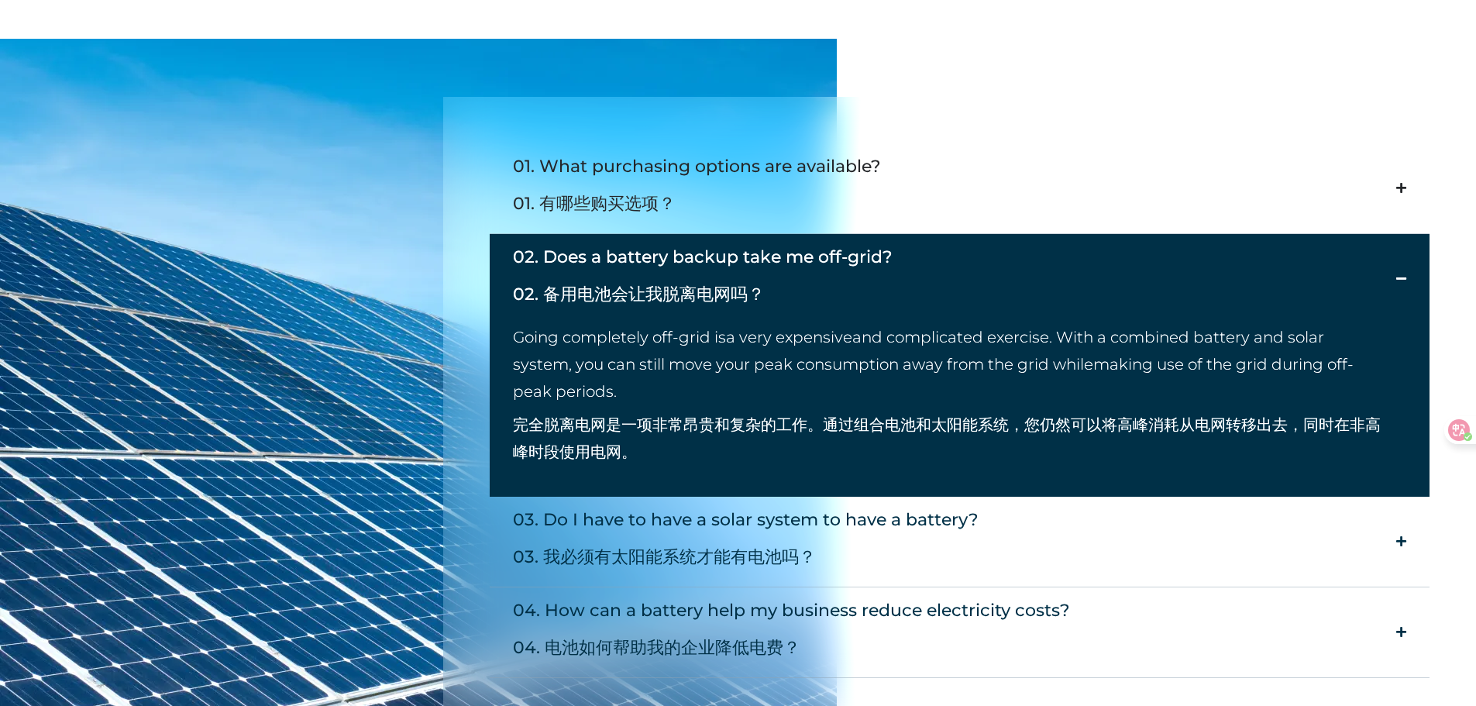
click at [1138, 195] on summary "01. What purchasing options are available? 01. 有哪些购买选项？" at bounding box center [960, 188] width 941 height 91
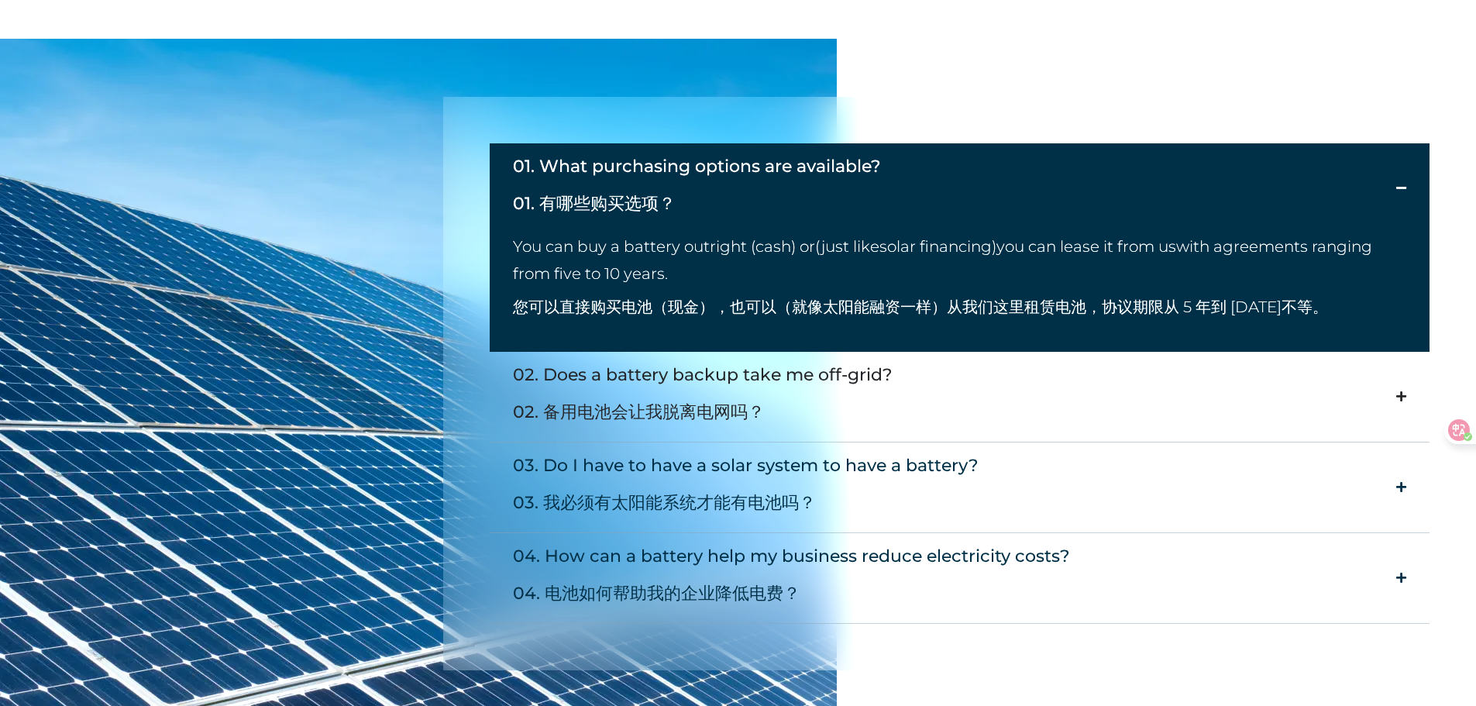
click at [1205, 384] on summary "02. Does a battery backup take me off-grid? 02. 备用电池会让我脱离电网吗？" at bounding box center [960, 397] width 941 height 91
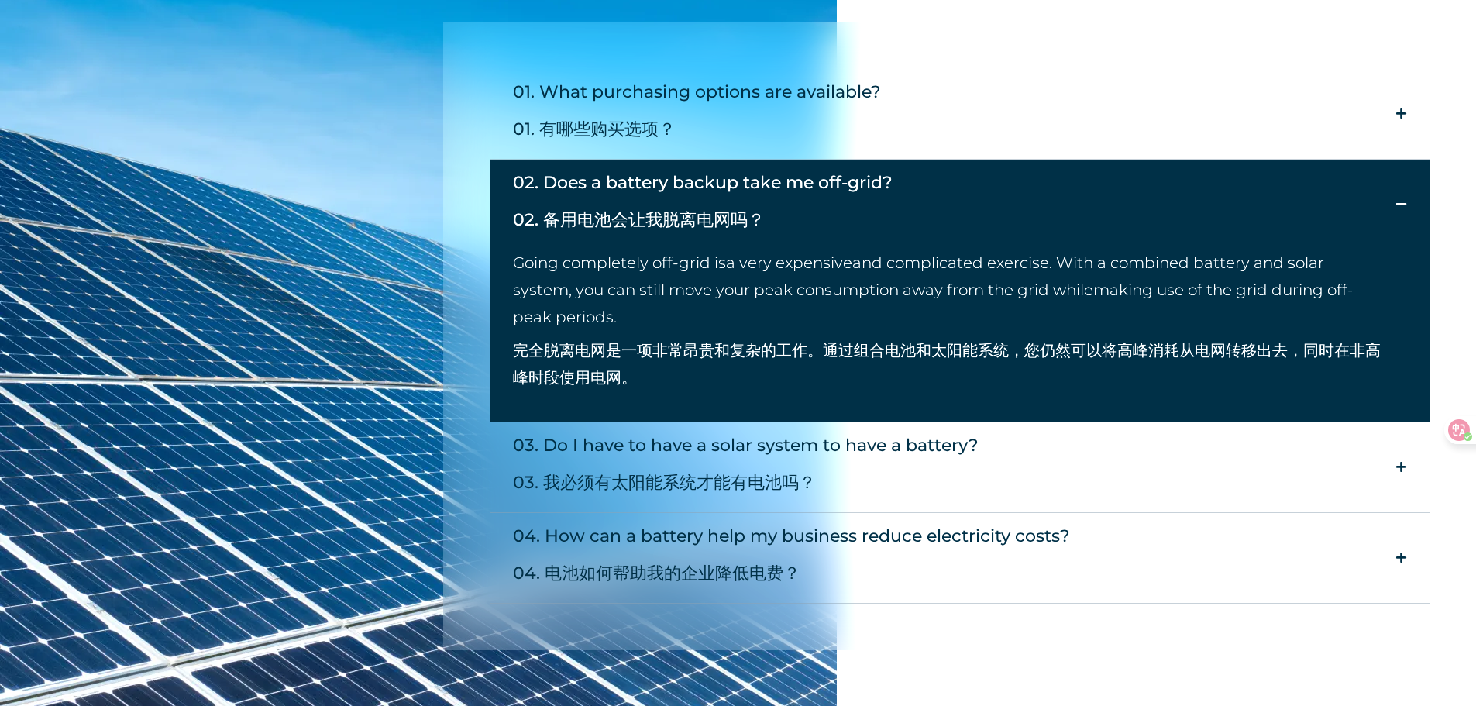
scroll to position [2480, 0]
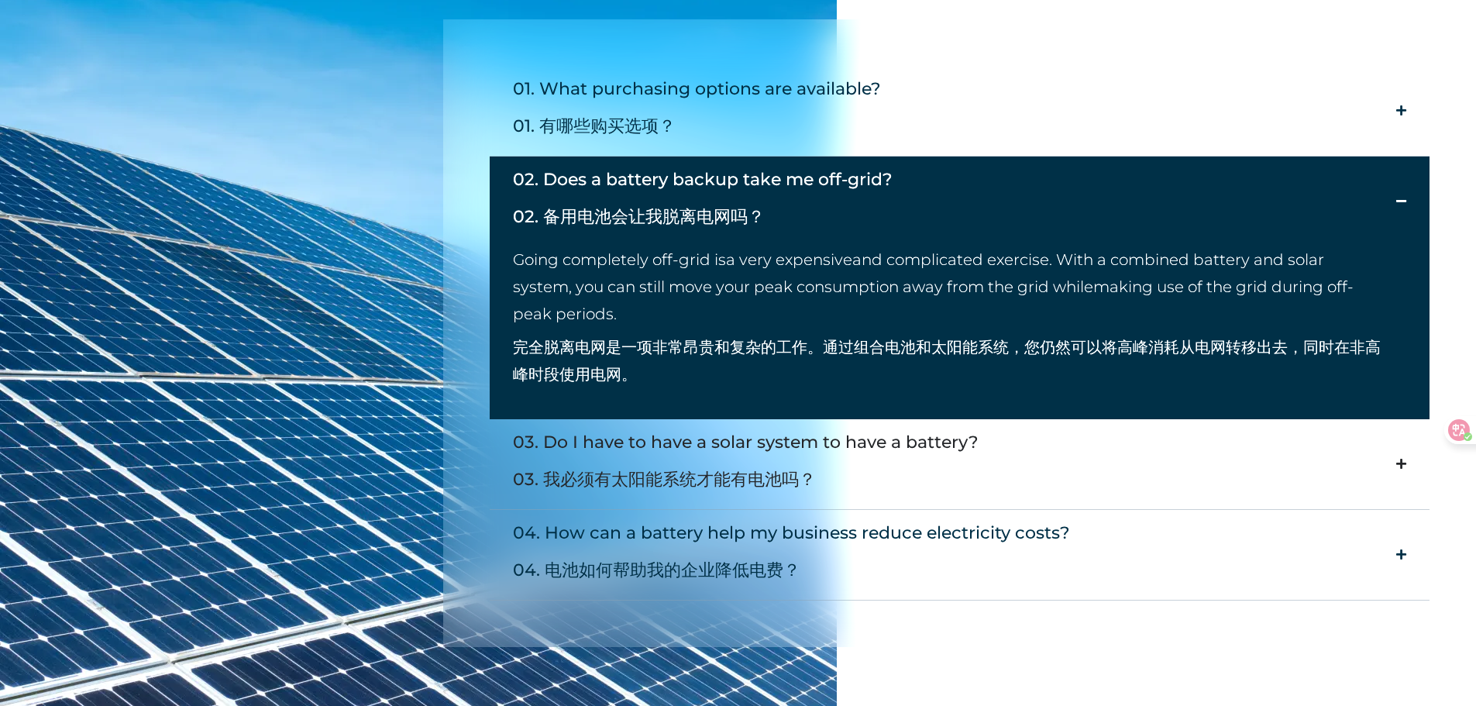
click at [1064, 454] on summary "03. Do I have to have a solar system to have a battery? 03. 我必须有太阳能系统才能有电池吗？" at bounding box center [960, 464] width 941 height 91
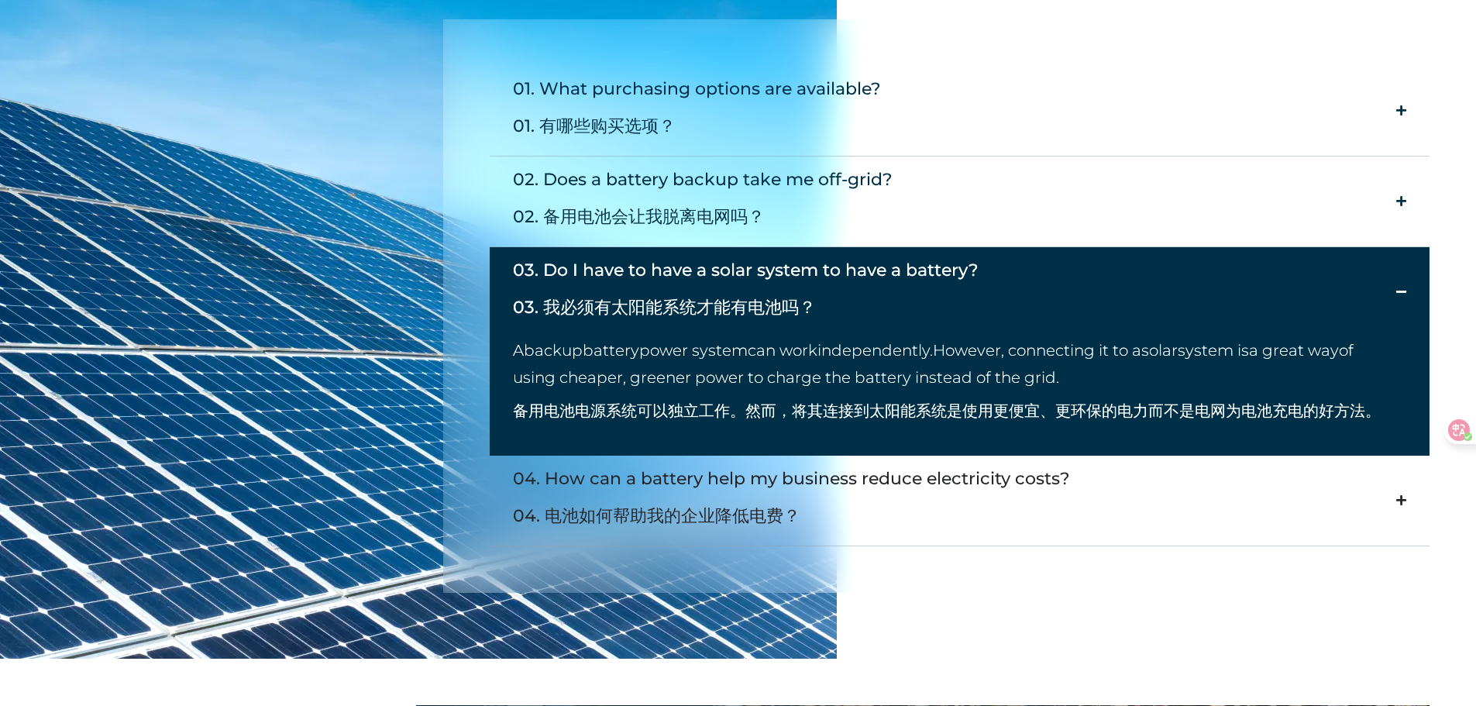
click at [1038, 500] on div "04. How can a battery help my business reduce electricity costs? 04. 电池如何帮助我的企业…" at bounding box center [791, 500] width 557 height 74
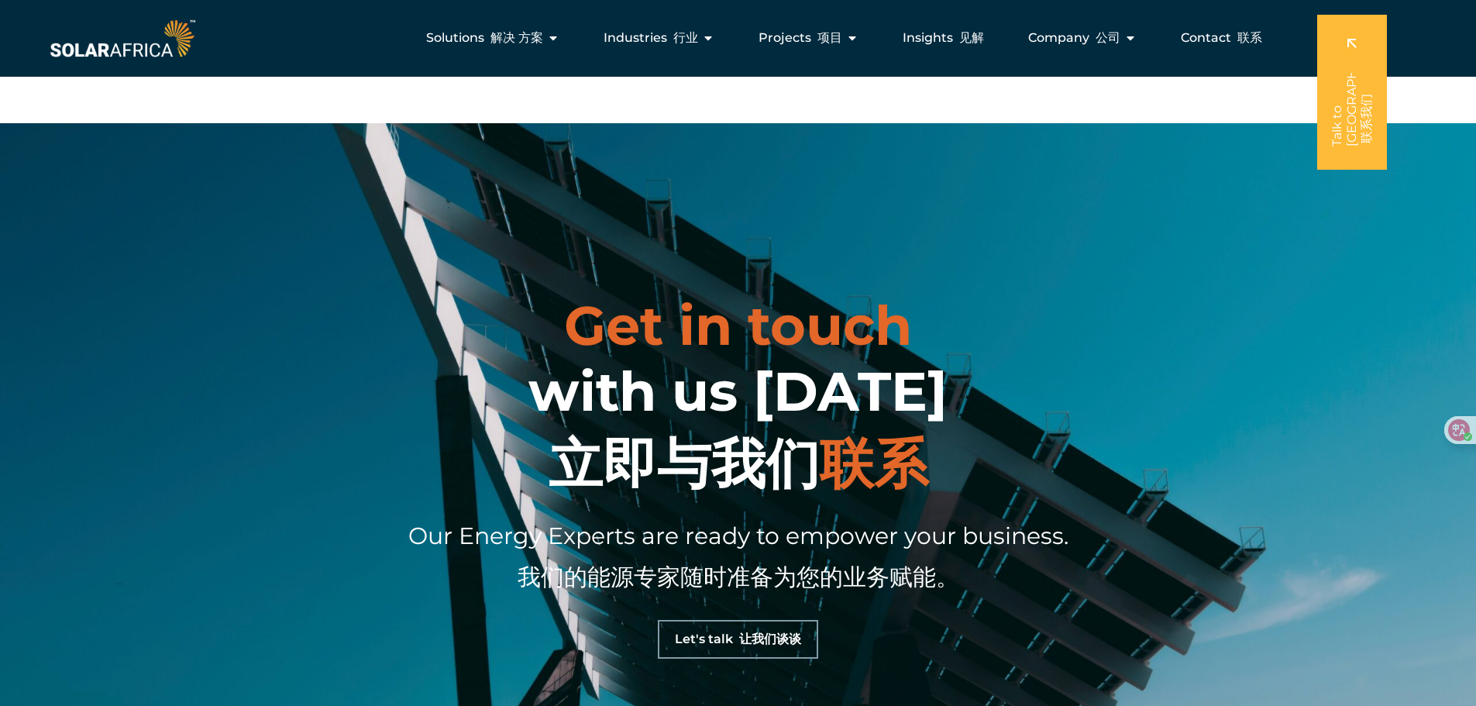
scroll to position [4882, 0]
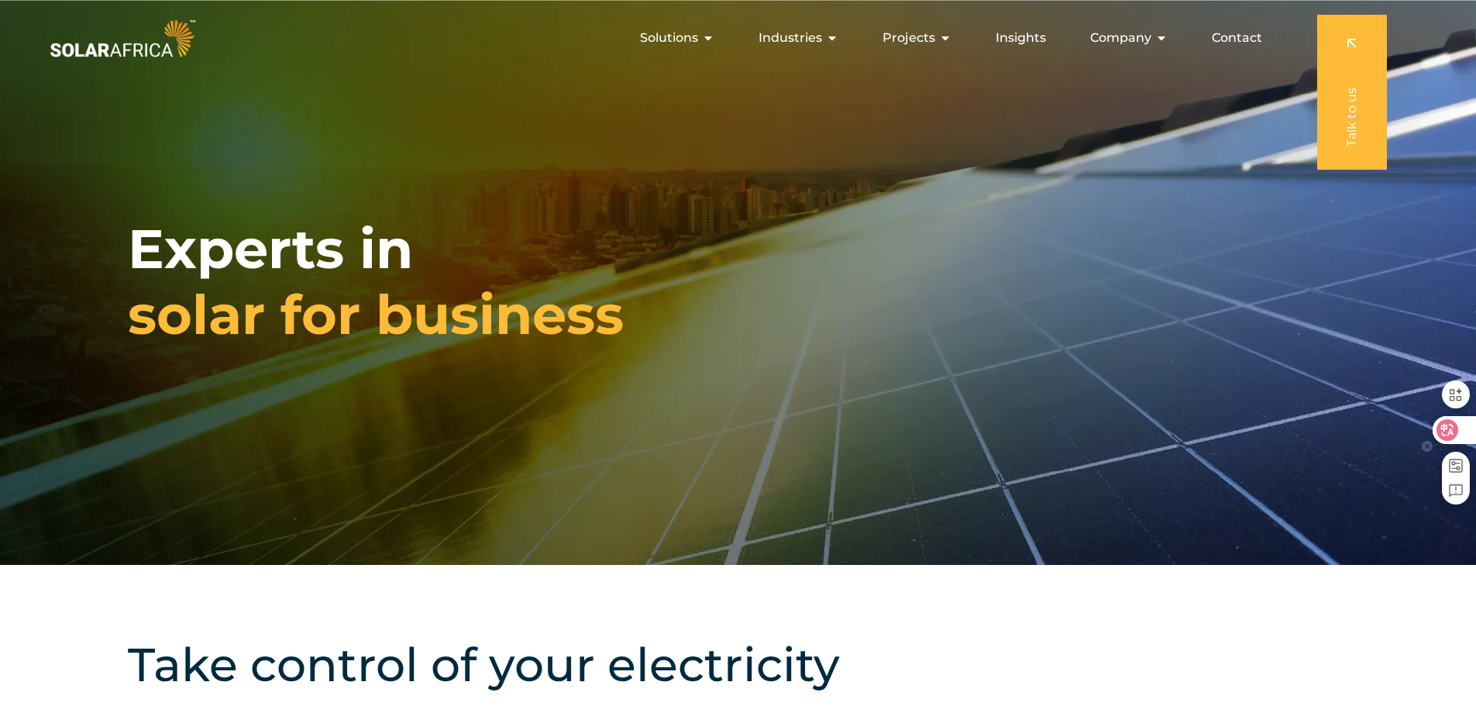
click at [1445, 435] on icon at bounding box center [1447, 430] width 13 height 12
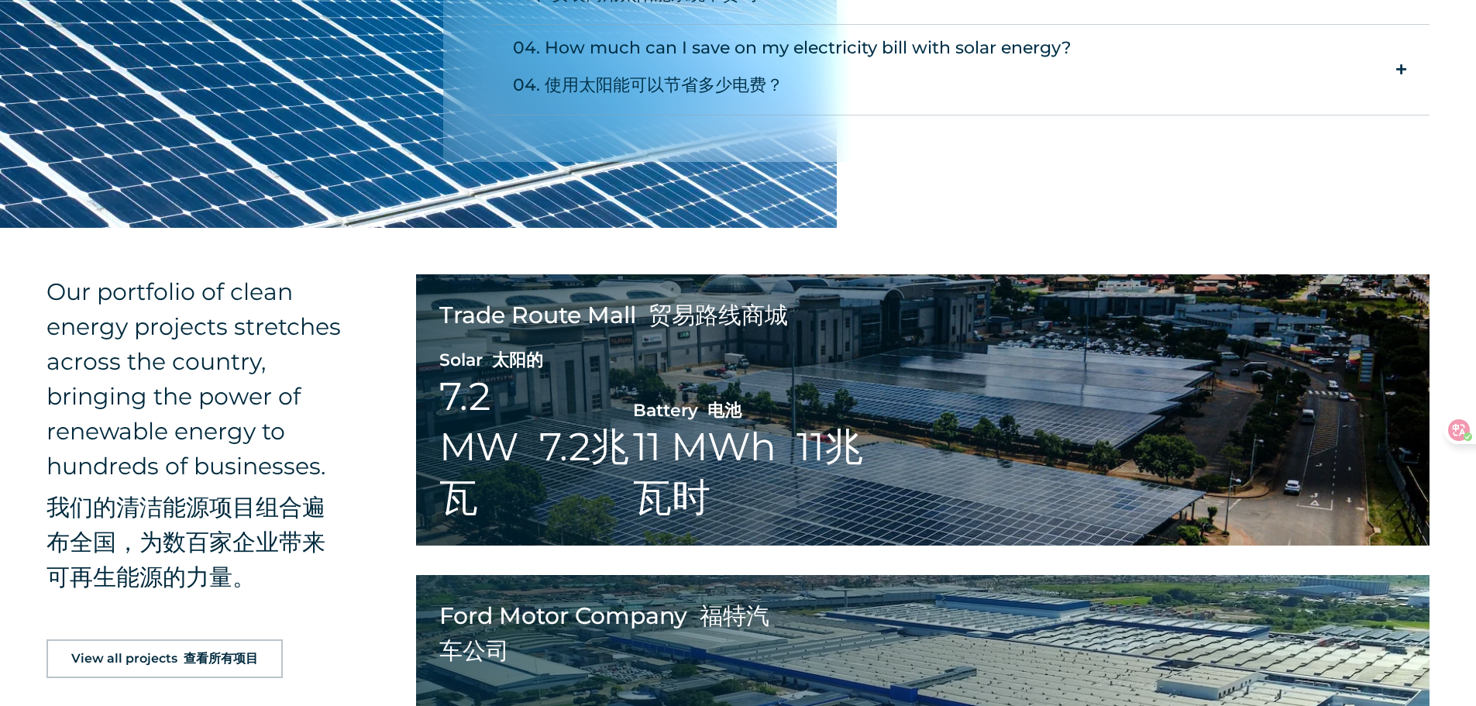
scroll to position [4029, 0]
